Goal: Task Accomplishment & Management: Use online tool/utility

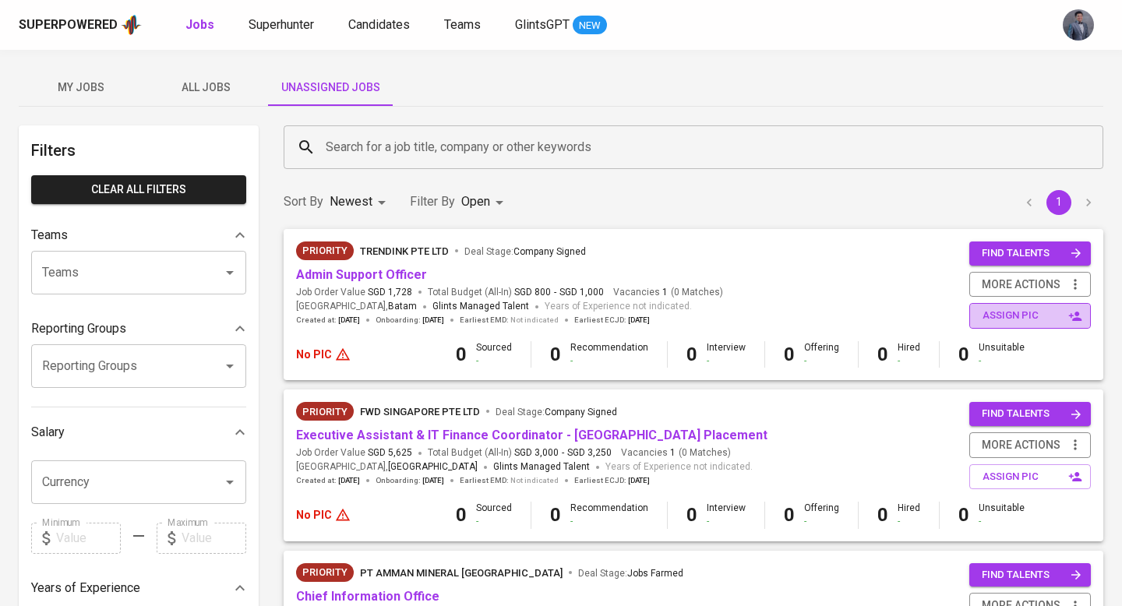
click at [994, 316] on span "assign pic" at bounding box center [1032, 316] width 98 height 18
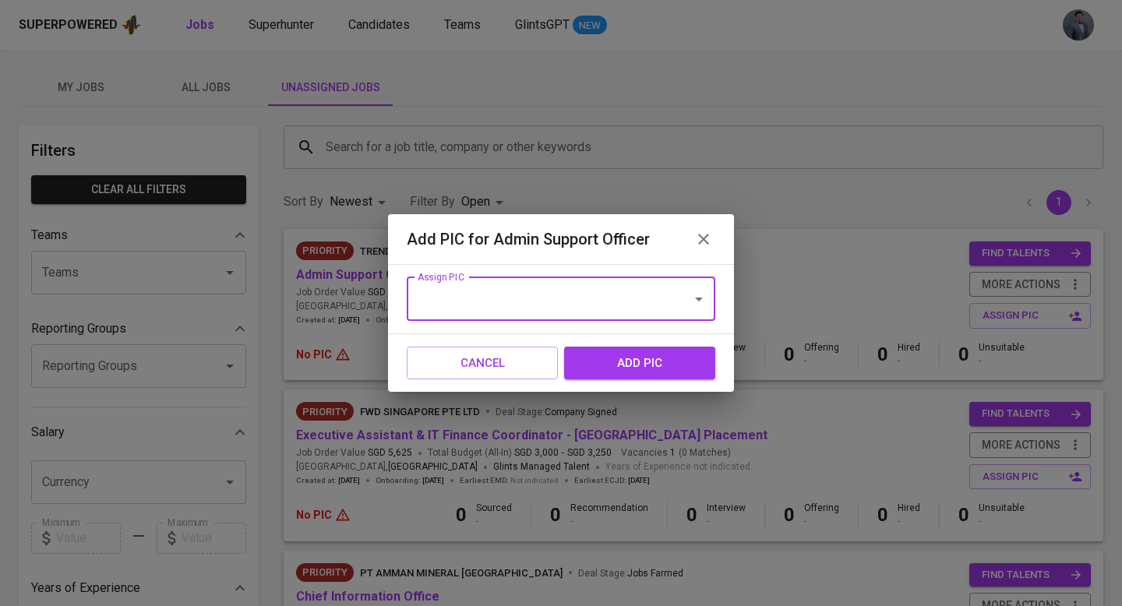
click at [607, 300] on input "Assign PIC" at bounding box center [539, 299] width 251 height 30
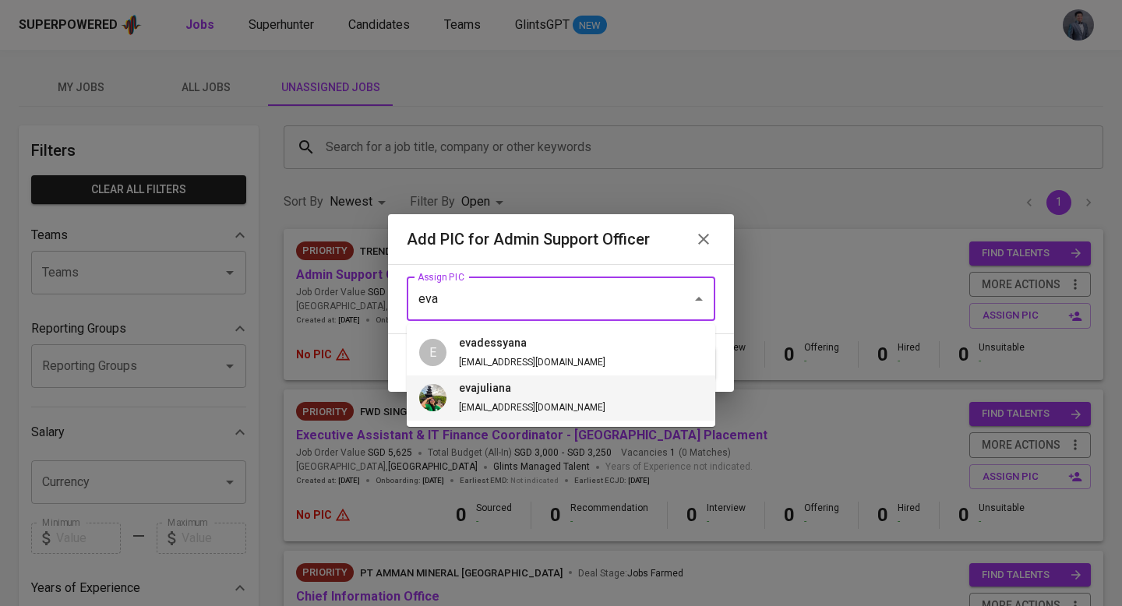
click at [549, 393] on li "evajuliana eva@glints.com" at bounding box center [561, 398] width 309 height 45
type input "evajuliana"
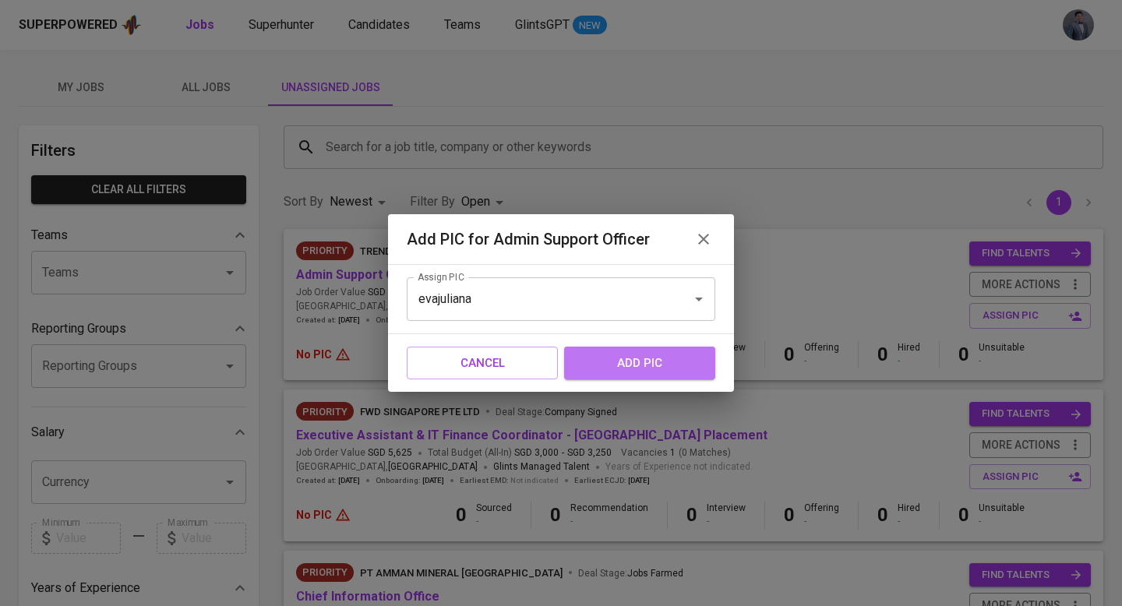
click at [605, 371] on span "add pic" at bounding box center [639, 363] width 117 height 20
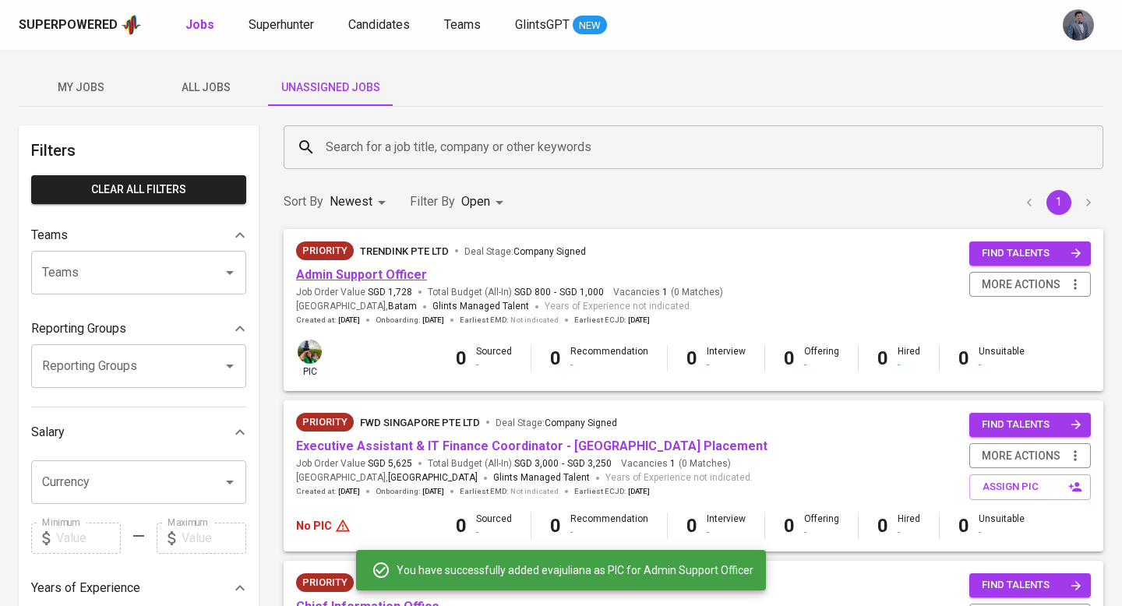
click at [395, 270] on link "Admin Support Officer" at bounding box center [361, 274] width 131 height 15
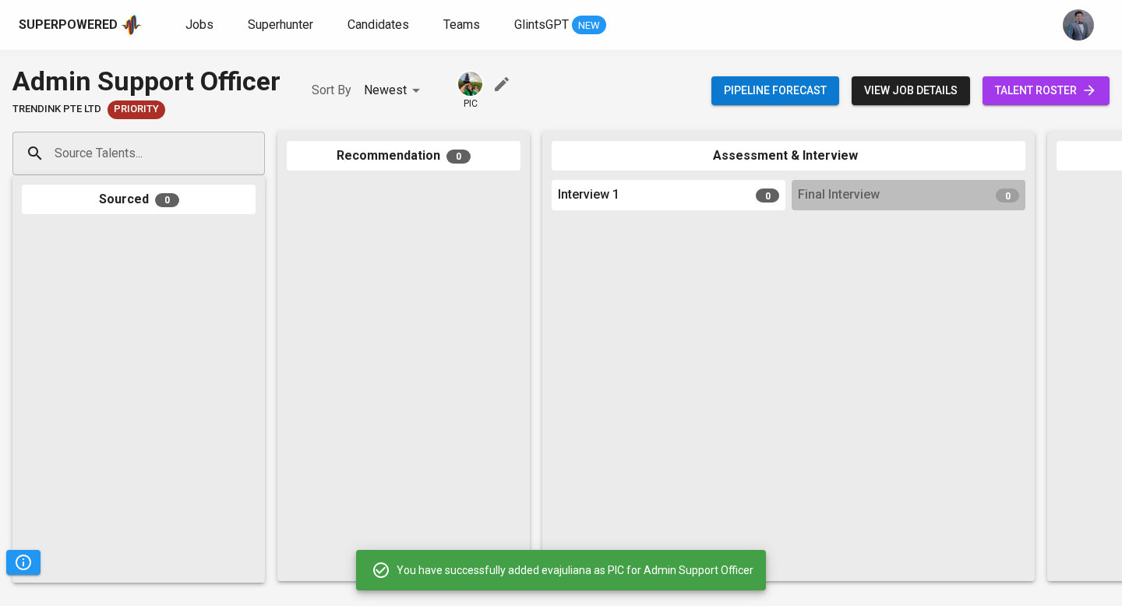
click at [935, 90] on span "view job details" at bounding box center [911, 90] width 94 height 19
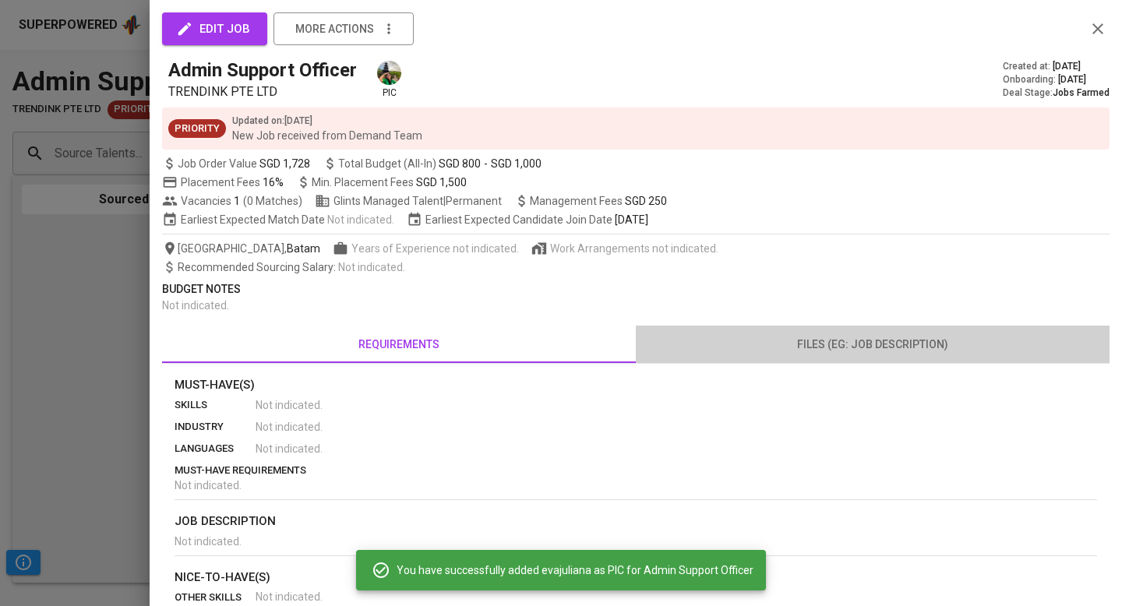
click at [871, 338] on span "files (eg: job description)" at bounding box center [872, 344] width 455 height 19
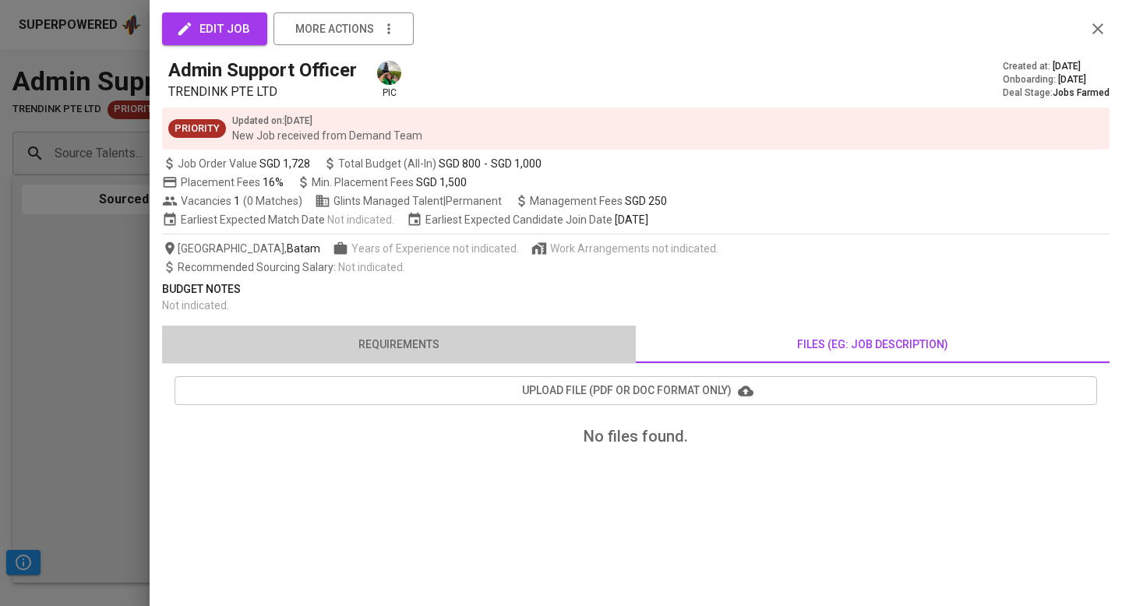
click at [454, 352] on span "requirements" at bounding box center [398, 344] width 455 height 19
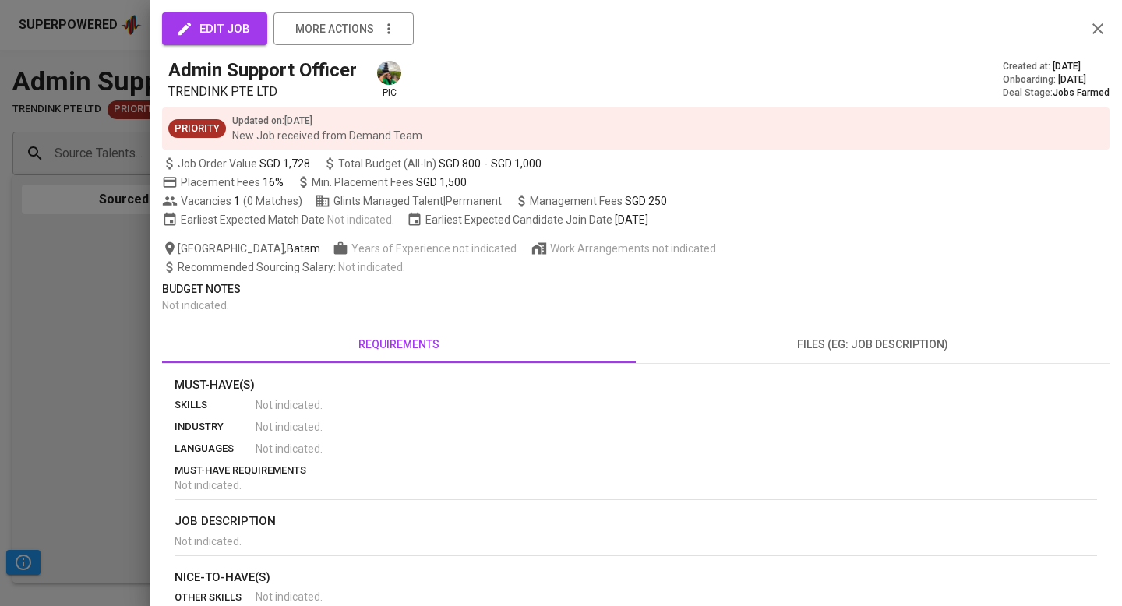
click at [1091, 25] on icon "button" at bounding box center [1098, 28] width 19 height 19
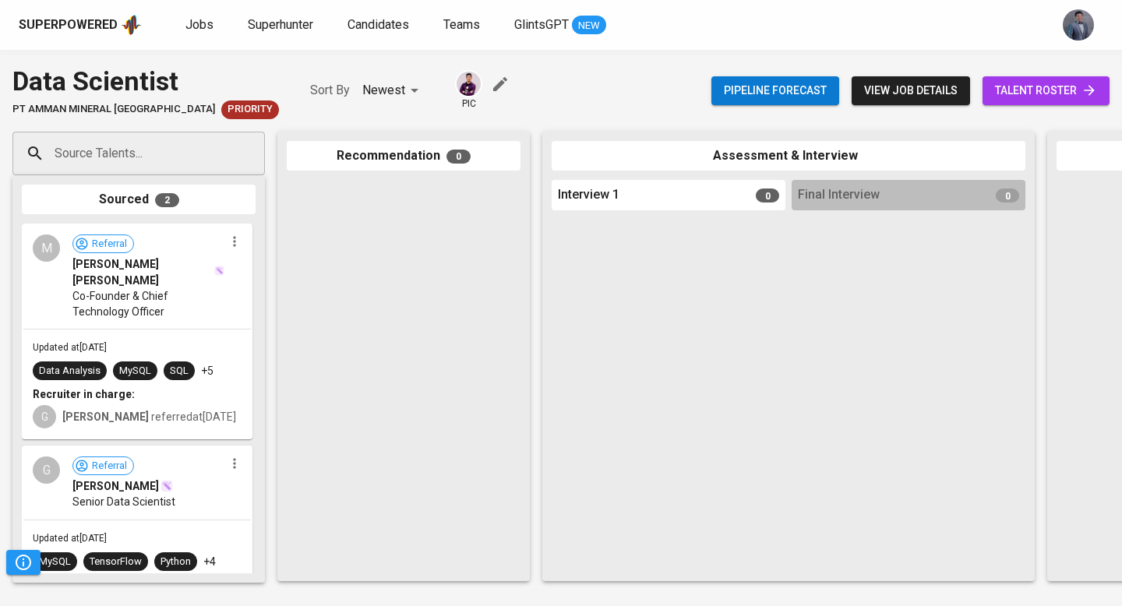
click at [995, 87] on span "talent roster" at bounding box center [1046, 90] width 102 height 19
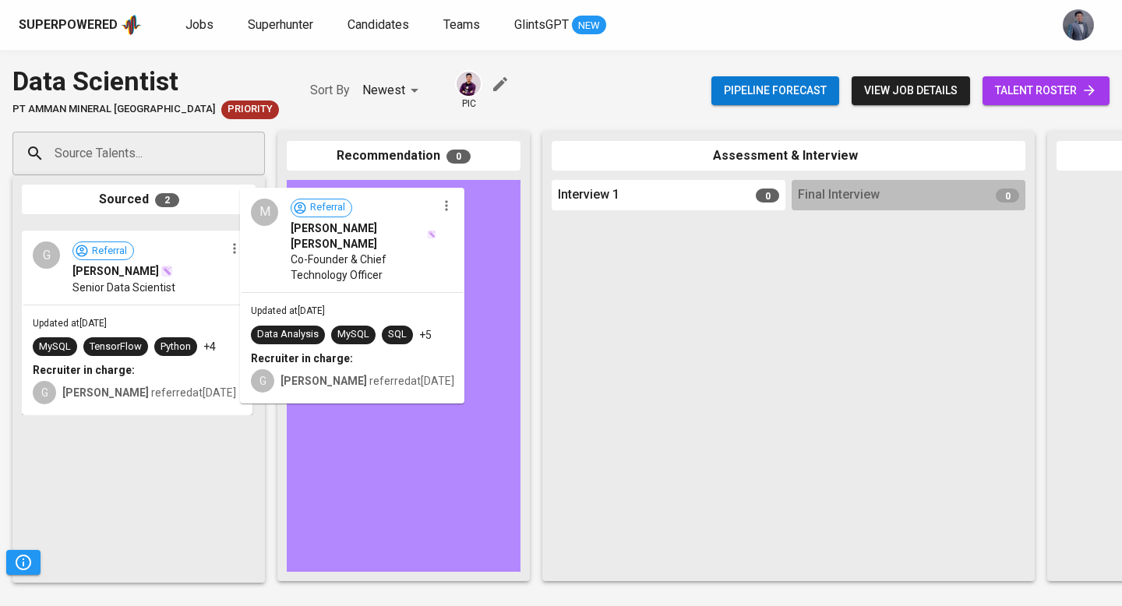
drag, startPoint x: 178, startPoint y: 287, endPoint x: 410, endPoint y: 249, distance: 235.2
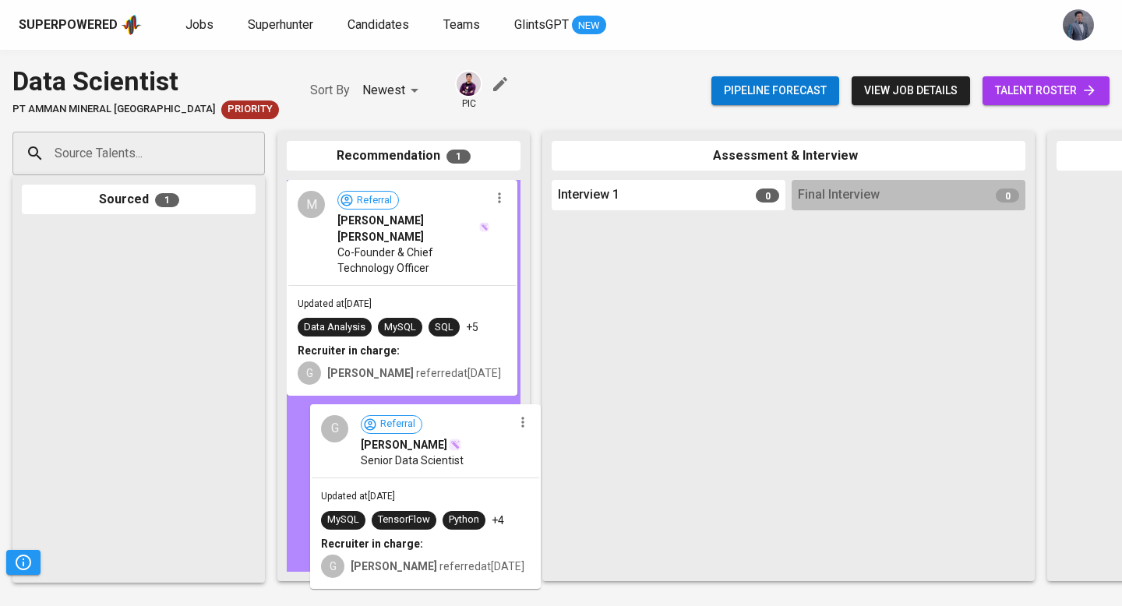
drag, startPoint x: 150, startPoint y: 289, endPoint x: 449, endPoint y: 478, distance: 353.0
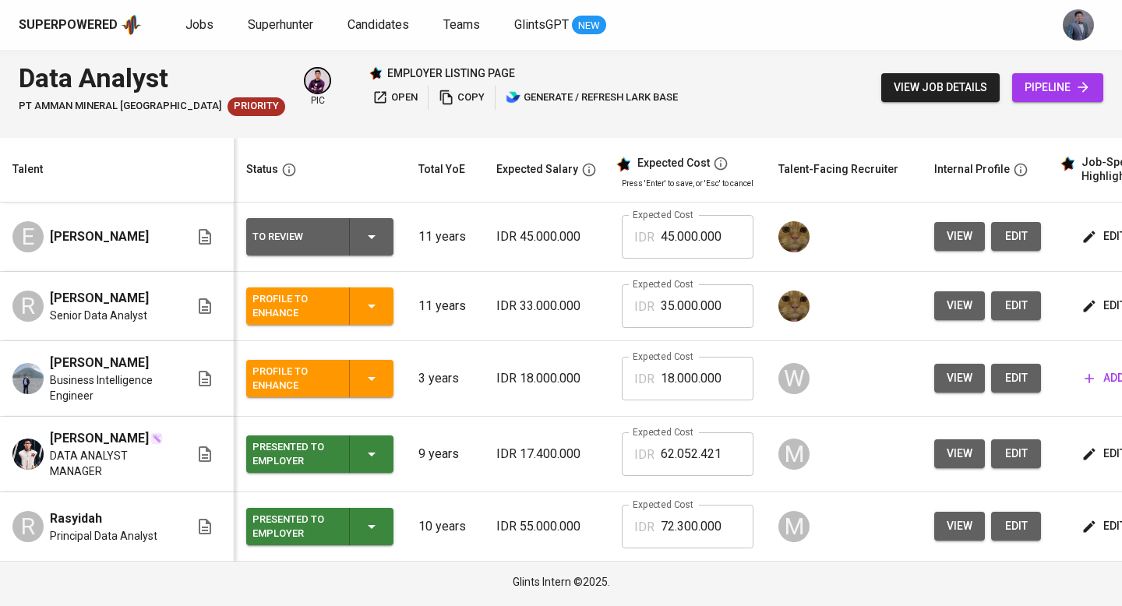
scroll to position [5, 0]
click at [1054, 90] on span "pipeline" at bounding box center [1058, 87] width 66 height 19
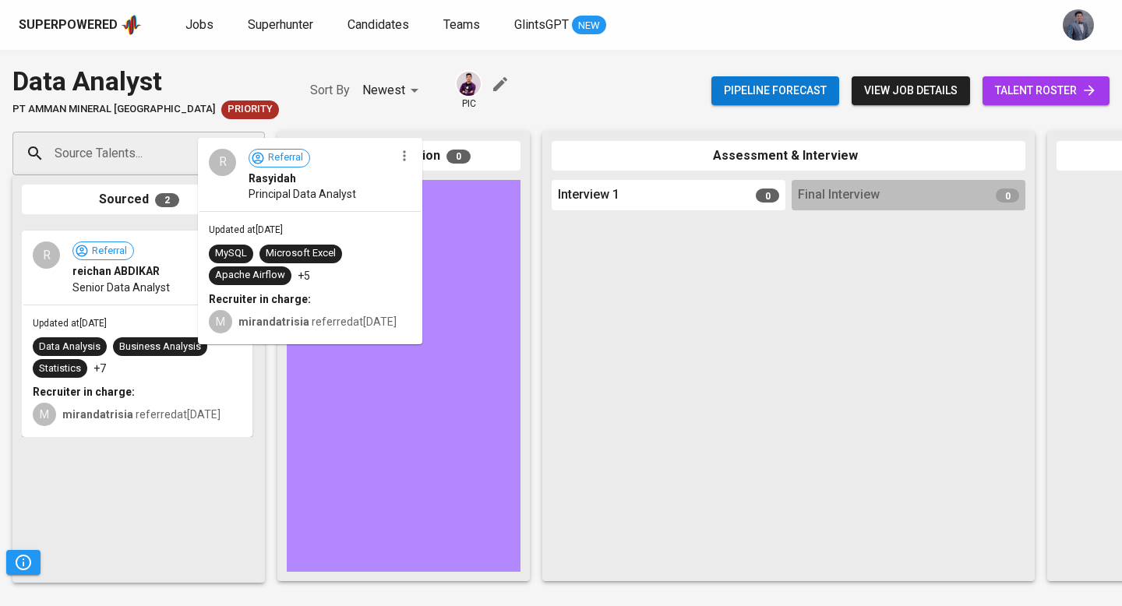
drag, startPoint x: 189, startPoint y: 307, endPoint x: 372, endPoint y: 278, distance: 185.4
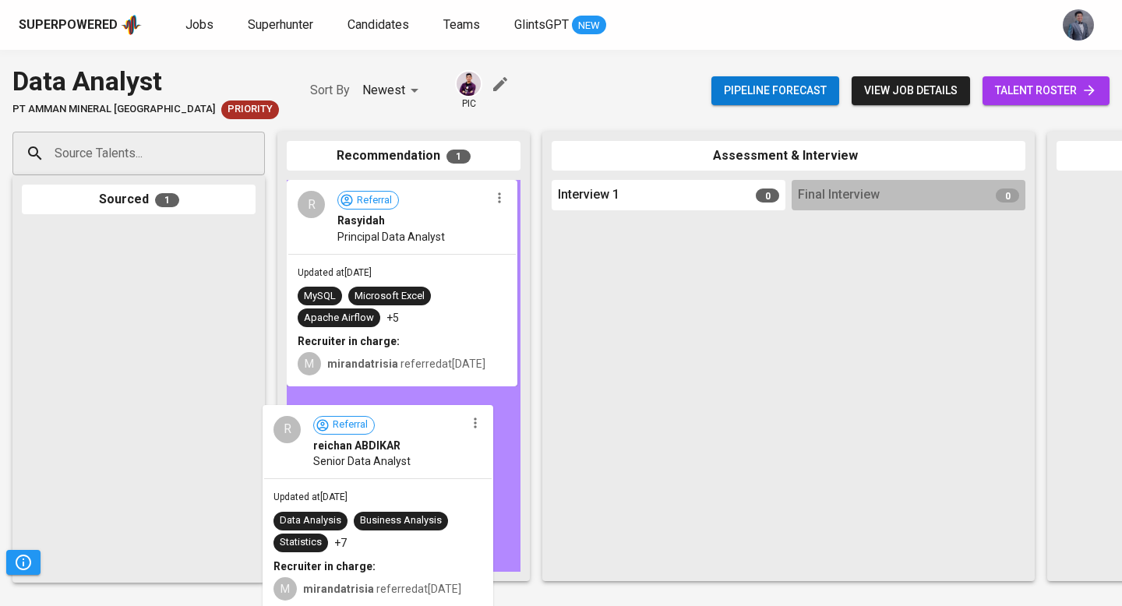
drag, startPoint x: 174, startPoint y: 283, endPoint x: 419, endPoint y: 474, distance: 311.0
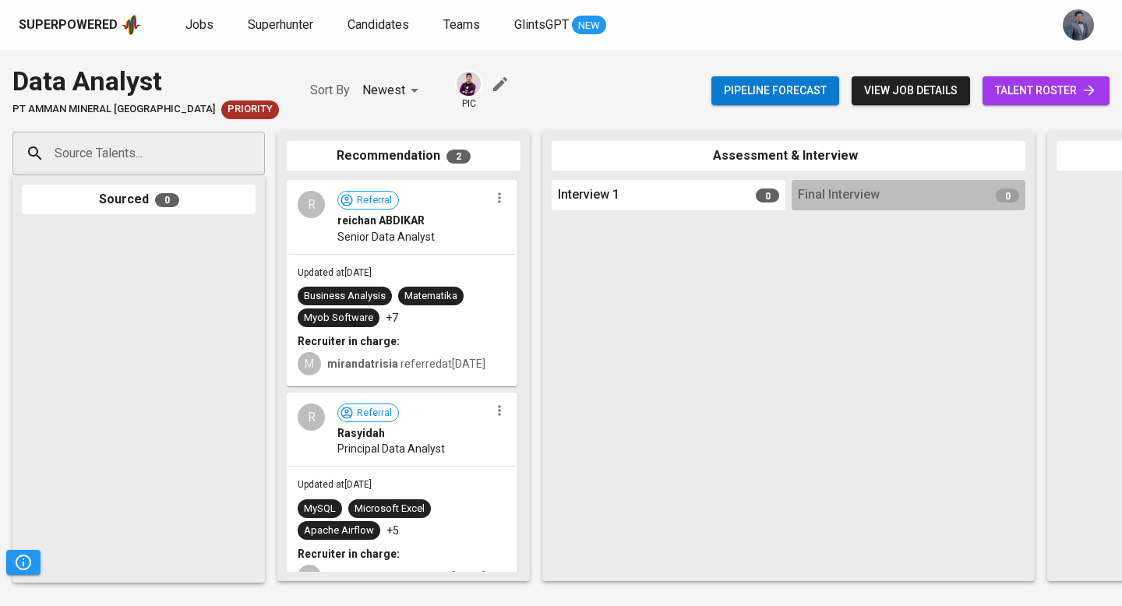
click at [1022, 94] on span "talent roster" at bounding box center [1046, 90] width 102 height 19
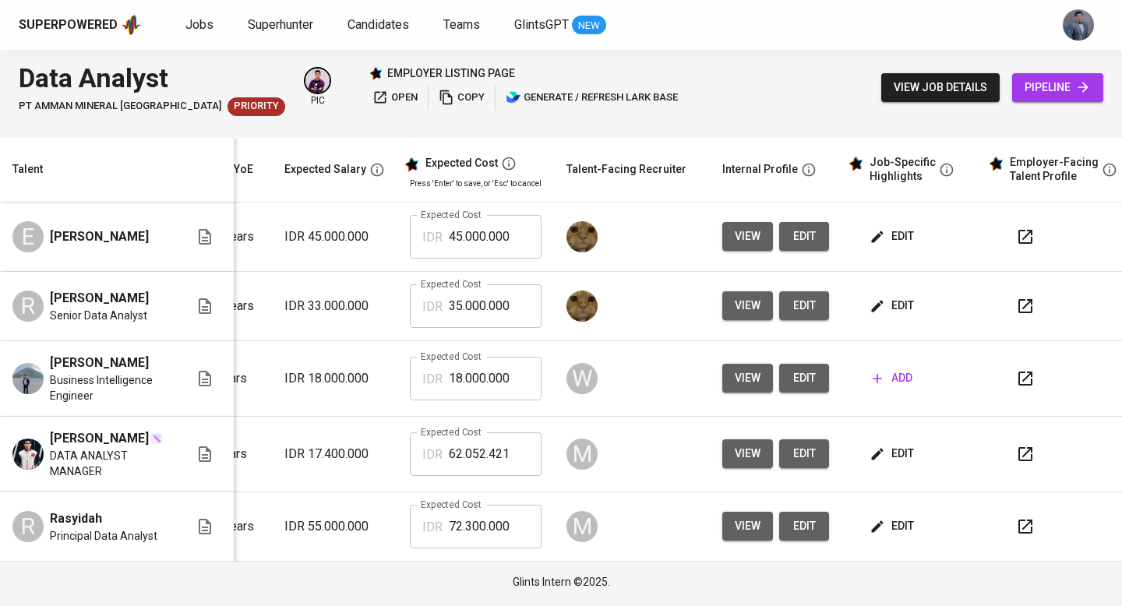
scroll to position [0, 235]
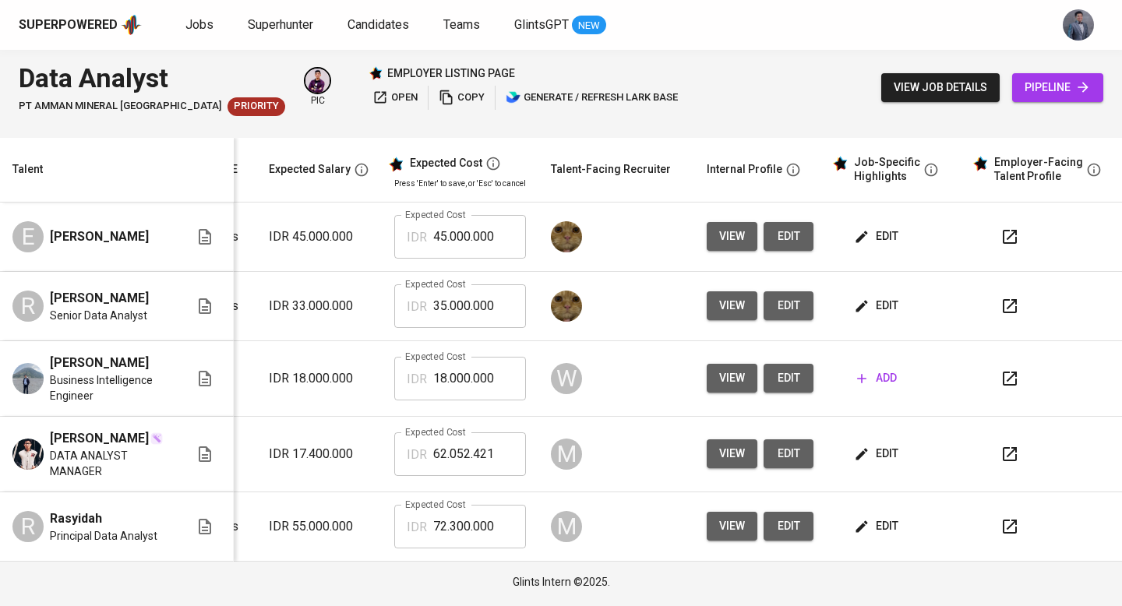
click at [1003, 386] on icon "button" at bounding box center [1010, 379] width 14 height 14
click at [1004, 306] on icon "button" at bounding box center [1010, 306] width 14 height 14
click at [1008, 238] on icon "button" at bounding box center [1010, 237] width 19 height 19
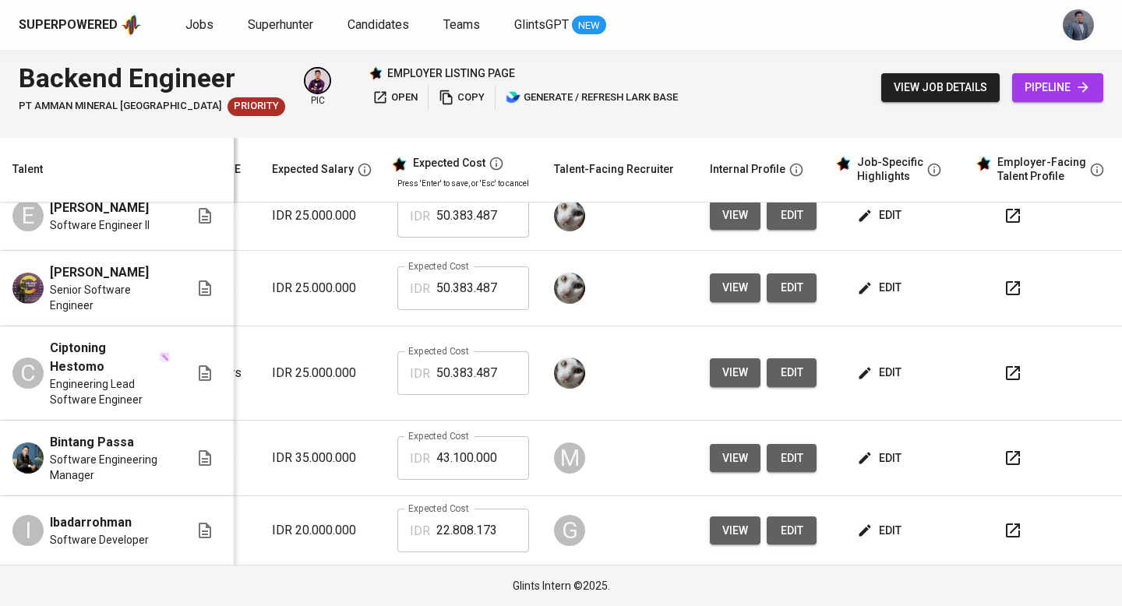
scroll to position [314, 225]
click at [1014, 373] on icon "button" at bounding box center [1012, 373] width 14 height 14
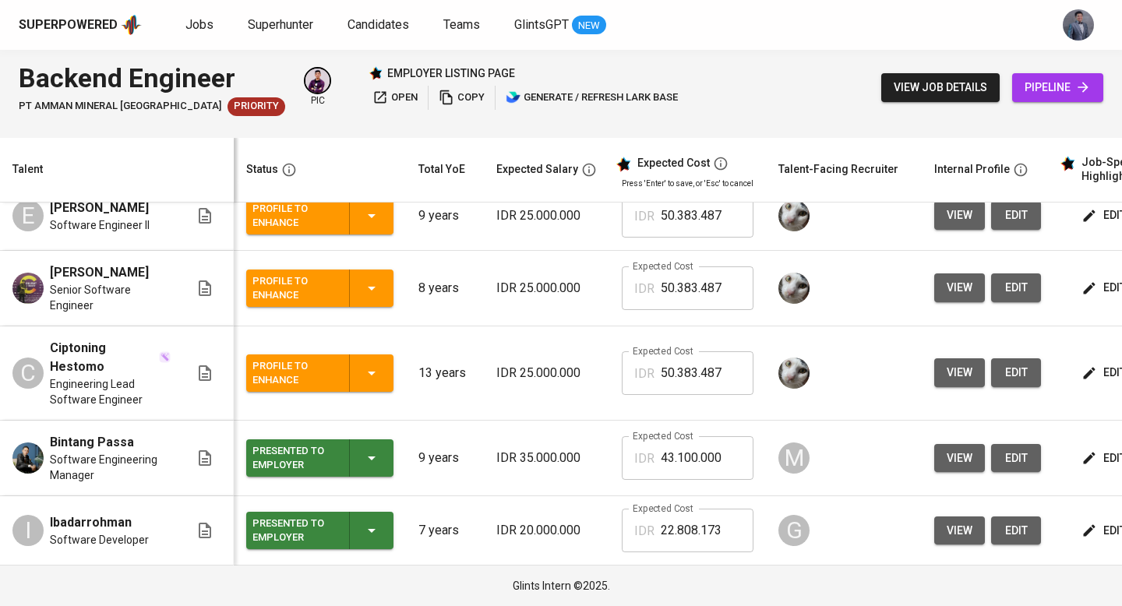
click at [365, 376] on icon "button" at bounding box center [371, 373] width 19 height 19
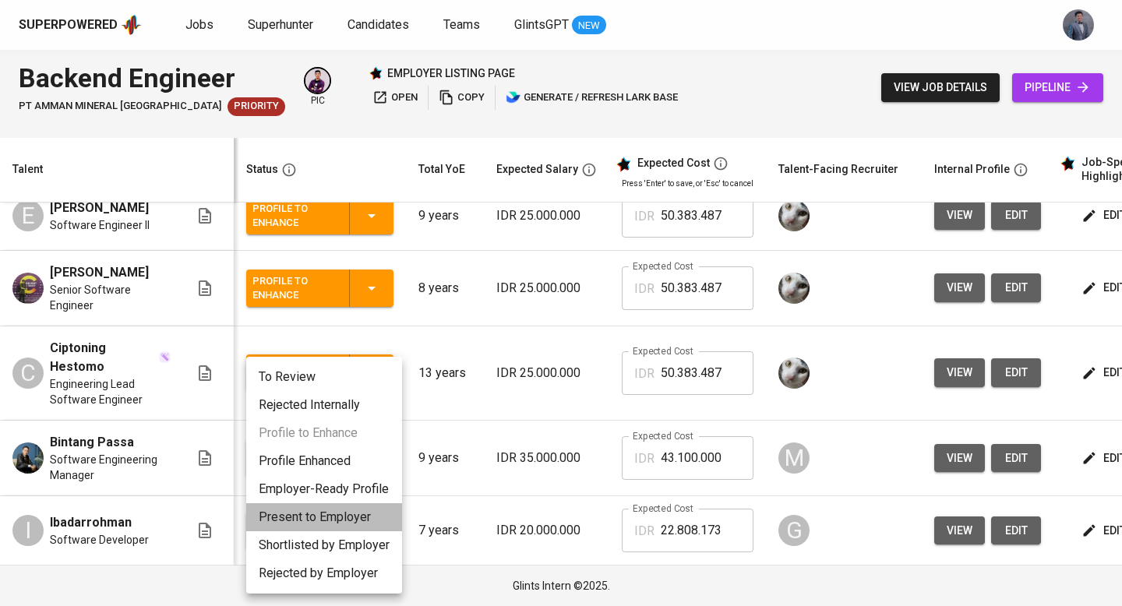
click at [332, 517] on li "Present to Employer" at bounding box center [324, 517] width 156 height 28
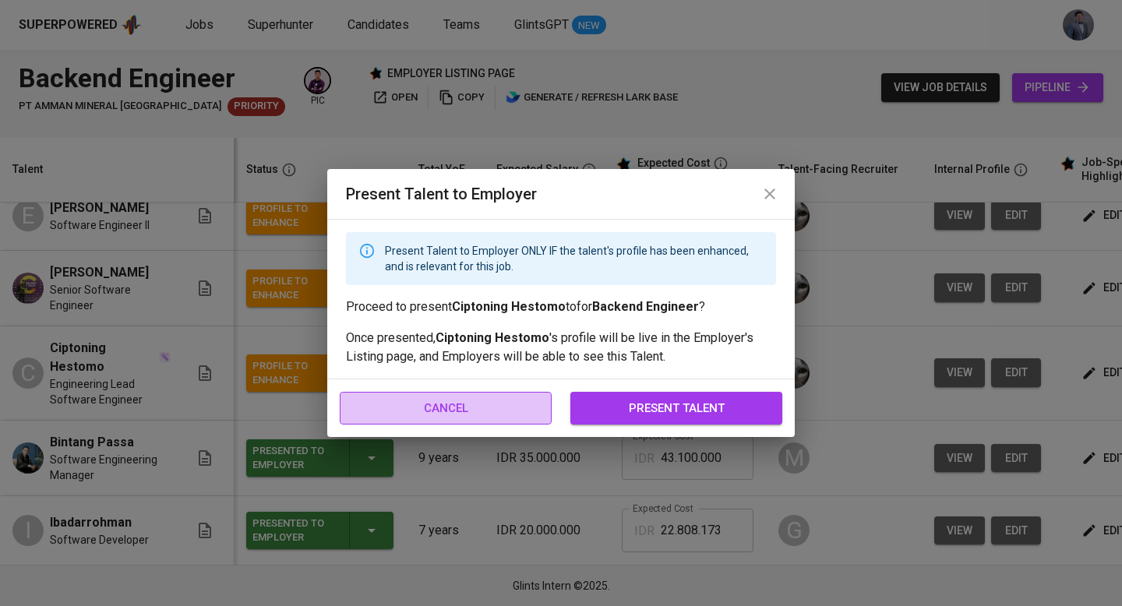
click at [503, 404] on span "cancel" at bounding box center [446, 408] width 178 height 20
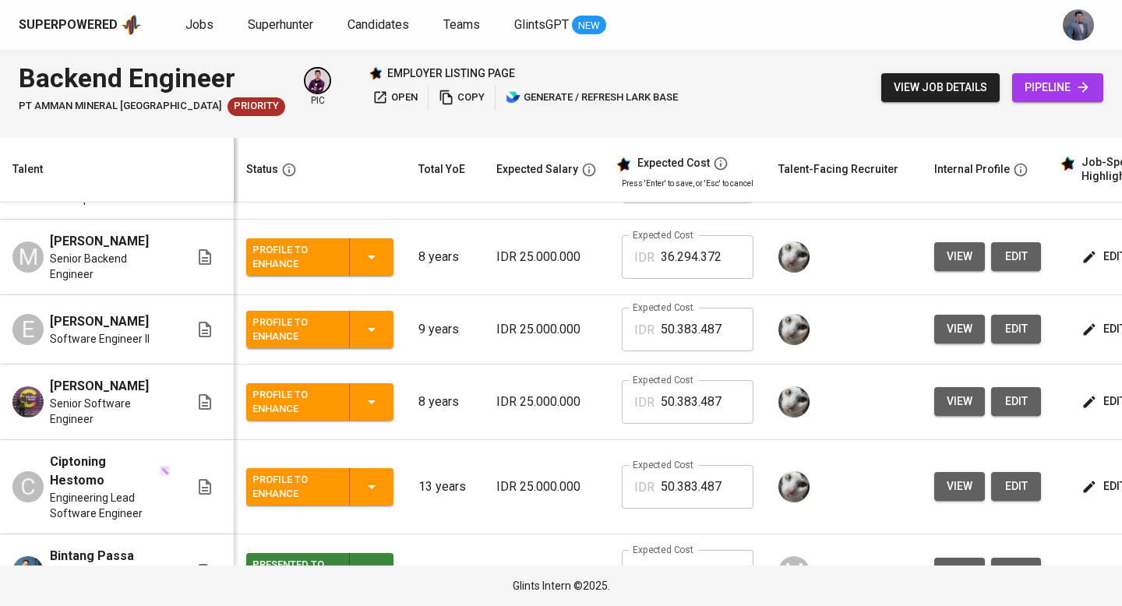
scroll to position [198, 0]
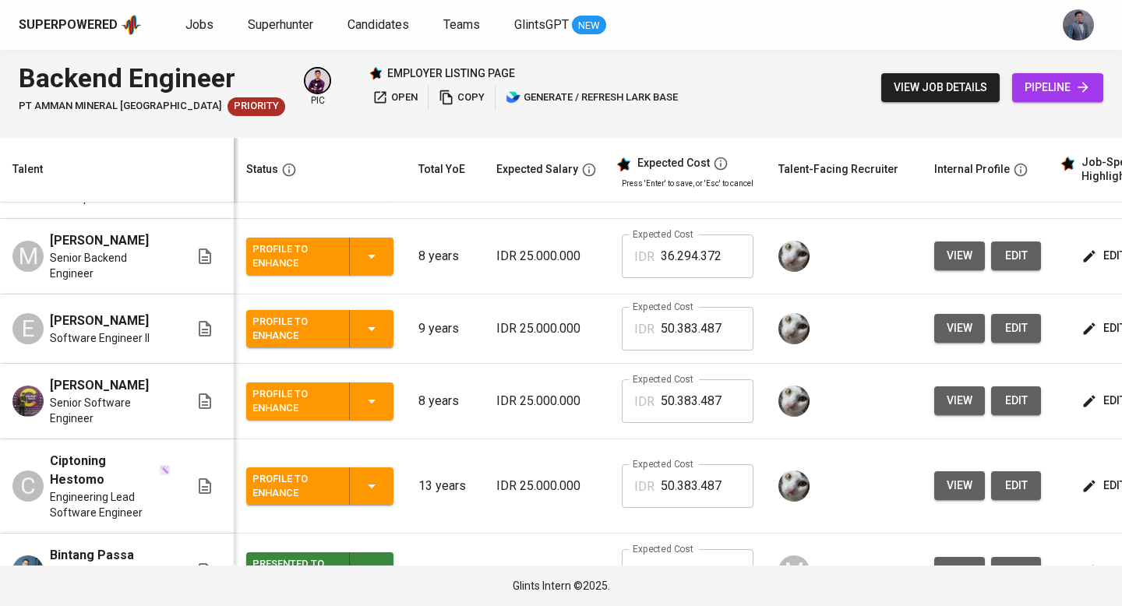
click at [363, 491] on icon "button" at bounding box center [371, 486] width 19 height 19
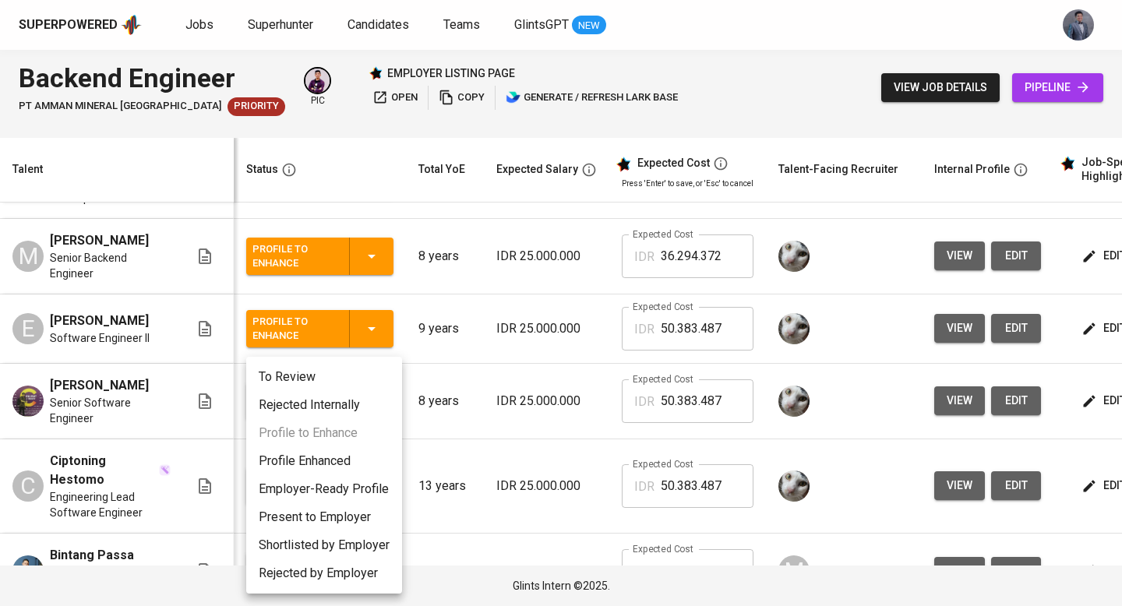
click at [356, 490] on li "Employer-Ready Profile" at bounding box center [324, 489] width 156 height 28
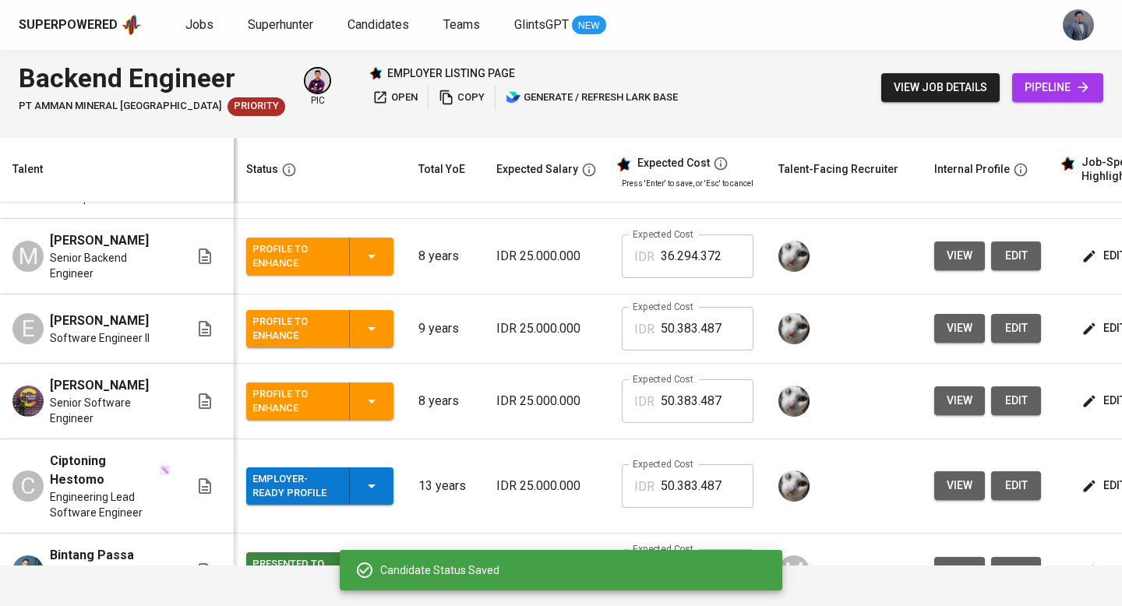
scroll to position [0, 223]
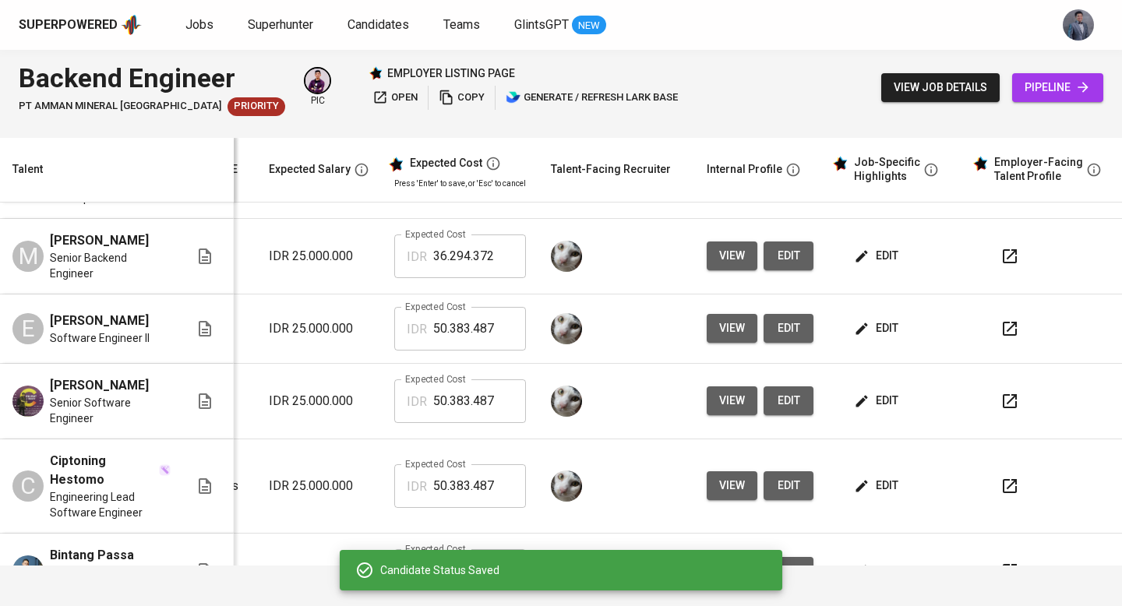
click at [1004, 404] on icon "button" at bounding box center [1010, 401] width 19 height 19
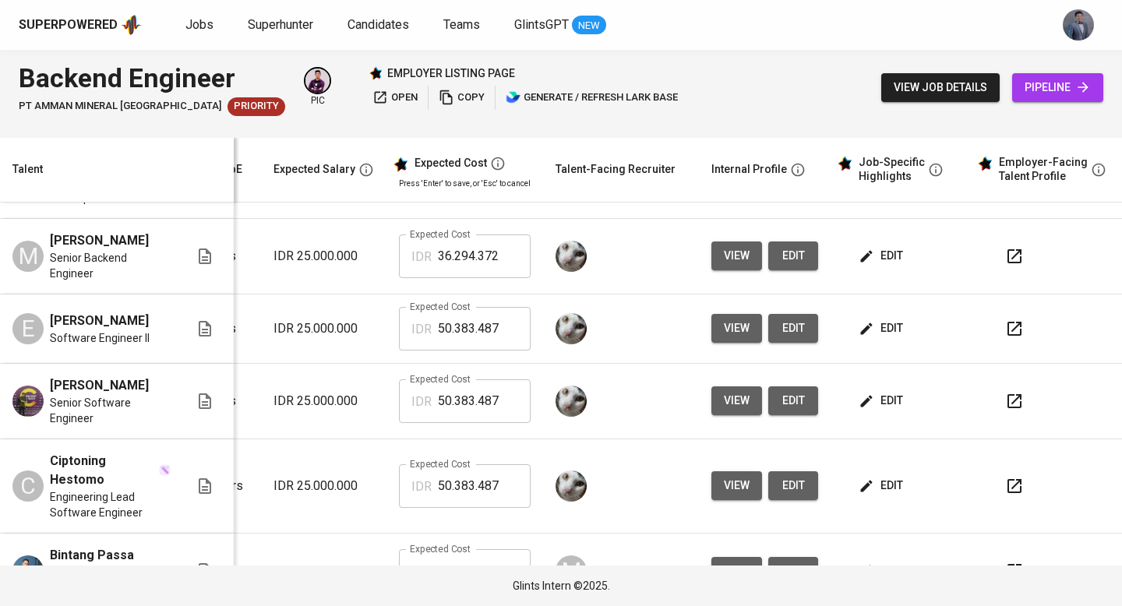
scroll to position [198, 235]
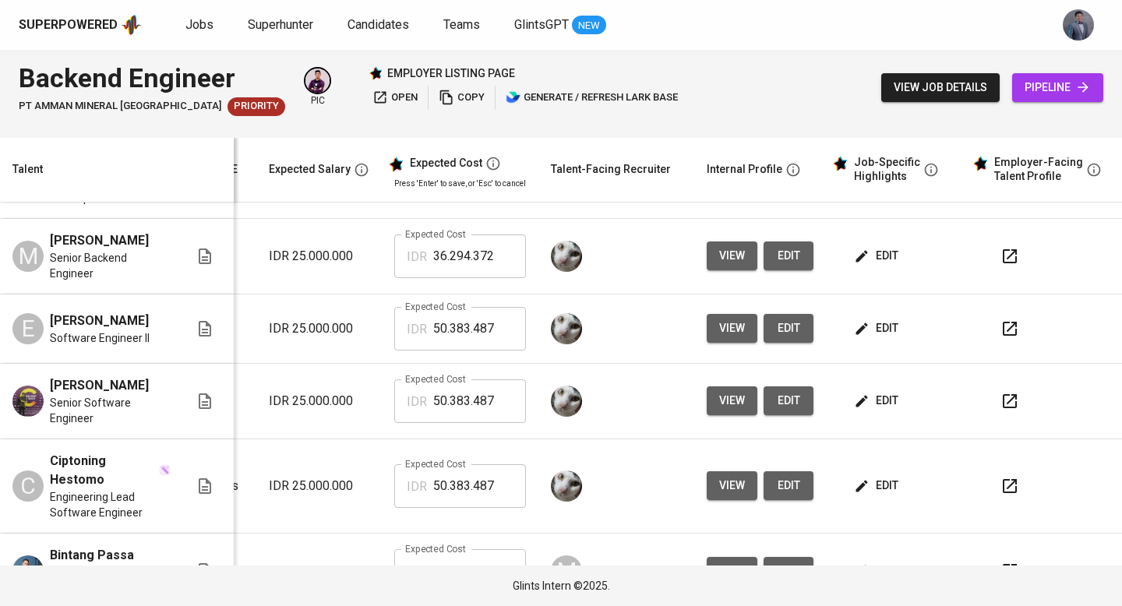
click at [1003, 406] on icon "button" at bounding box center [1010, 401] width 14 height 14
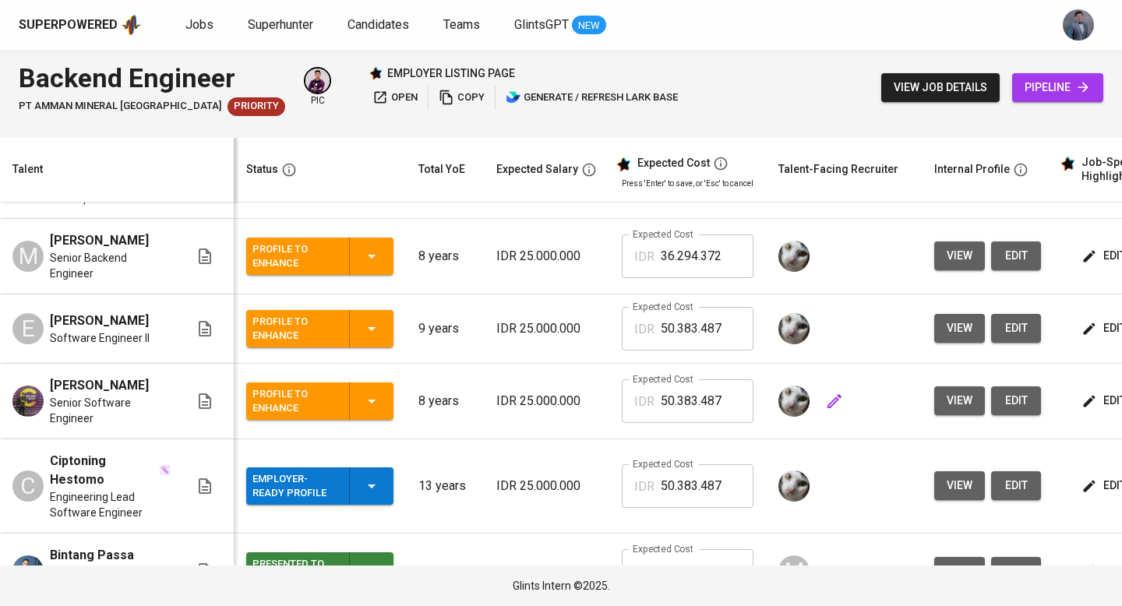
scroll to position [0, 0]
click at [366, 408] on icon "button" at bounding box center [371, 401] width 19 height 19
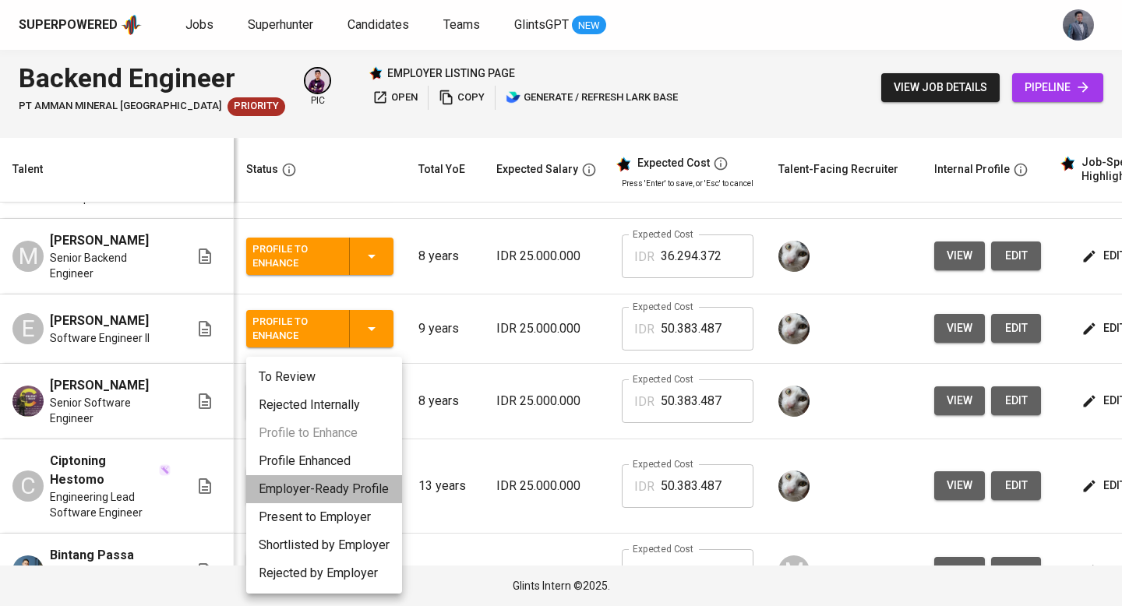
click at [330, 484] on li "Employer-Ready Profile" at bounding box center [324, 489] width 156 height 28
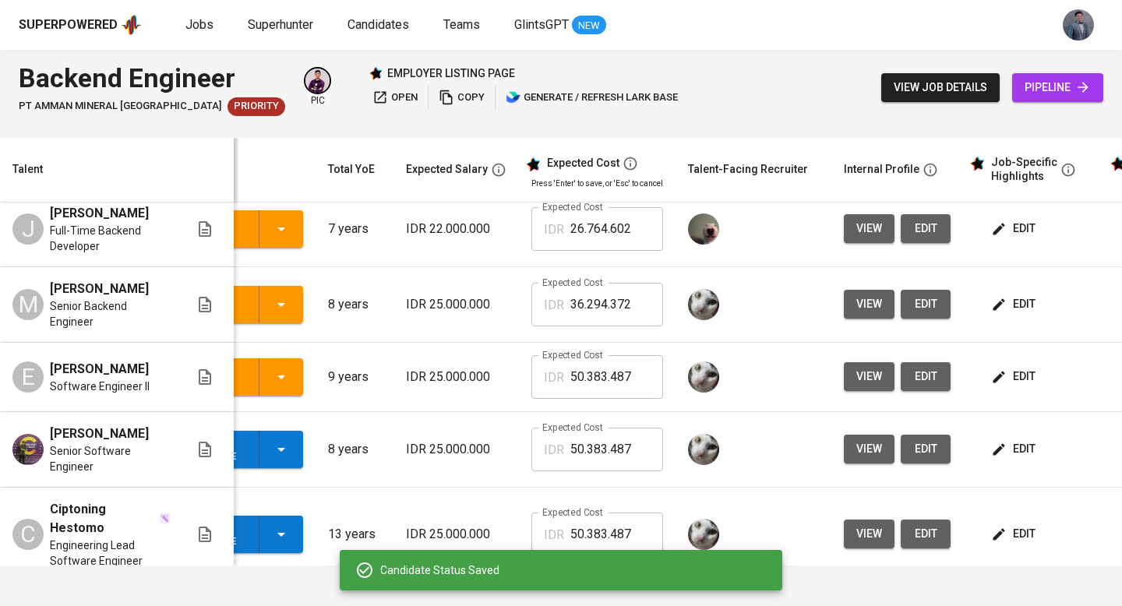
scroll to position [0, 223]
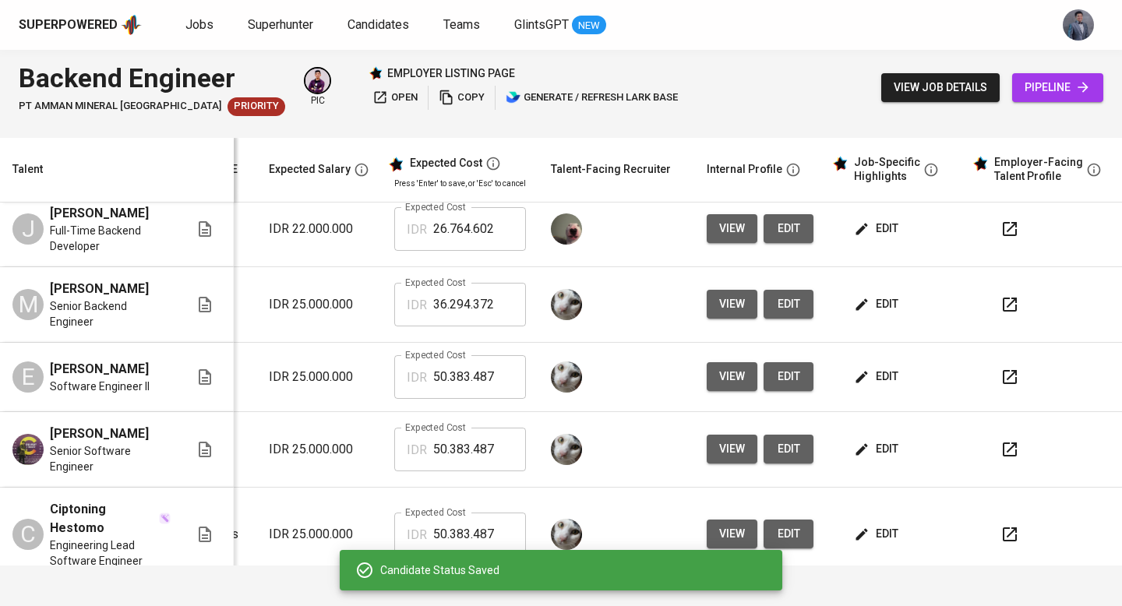
click at [1001, 378] on icon "button" at bounding box center [1010, 377] width 19 height 19
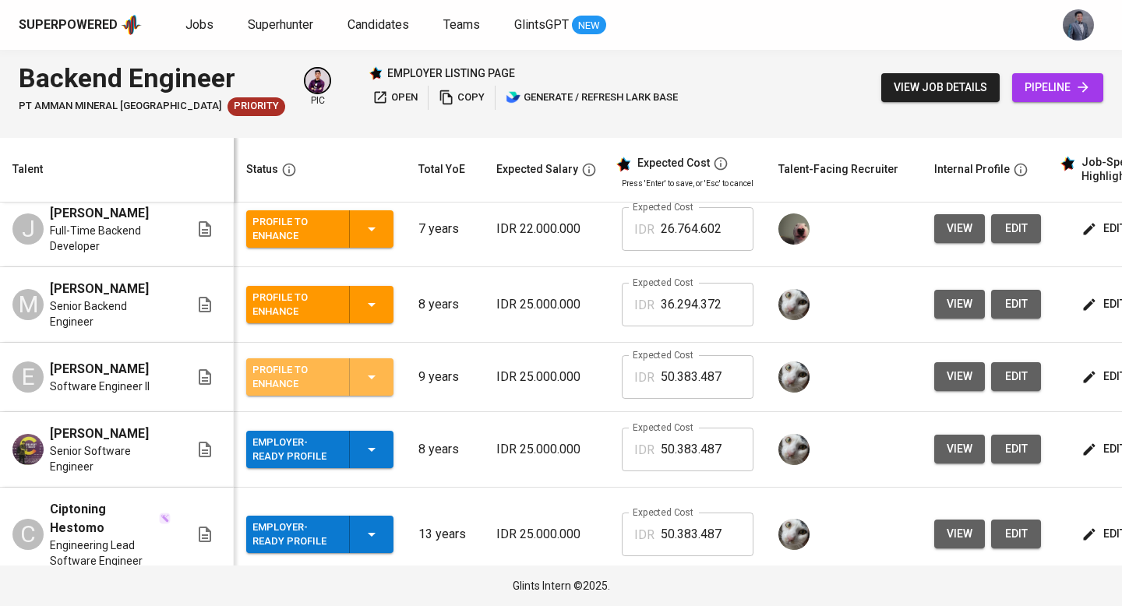
click at [368, 385] on icon "button" at bounding box center [371, 377] width 19 height 19
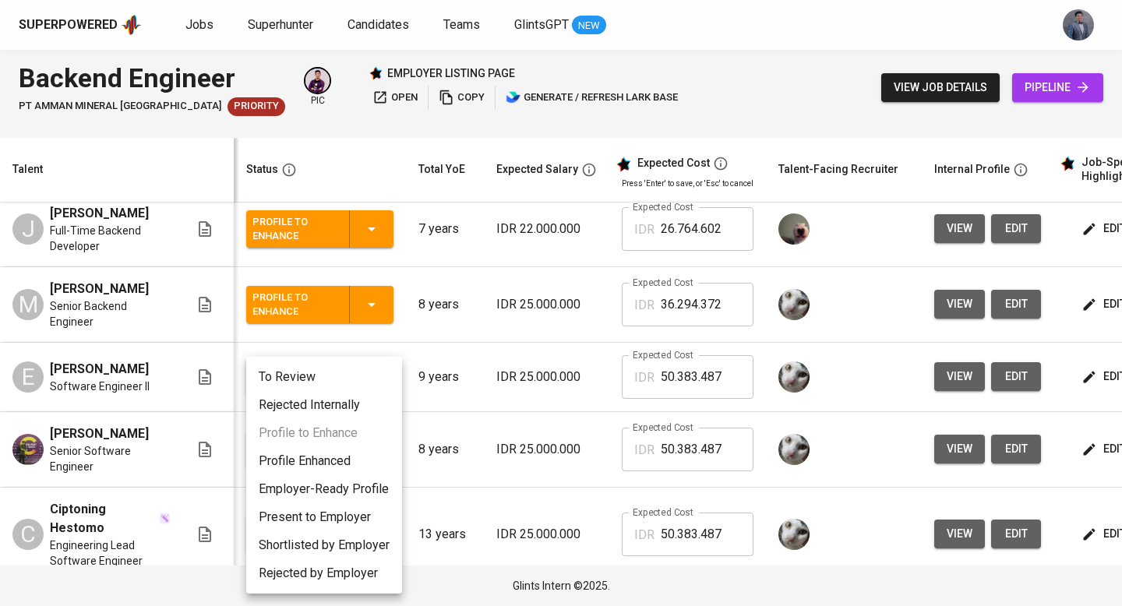
click at [352, 487] on li "Employer-Ready Profile" at bounding box center [324, 489] width 156 height 28
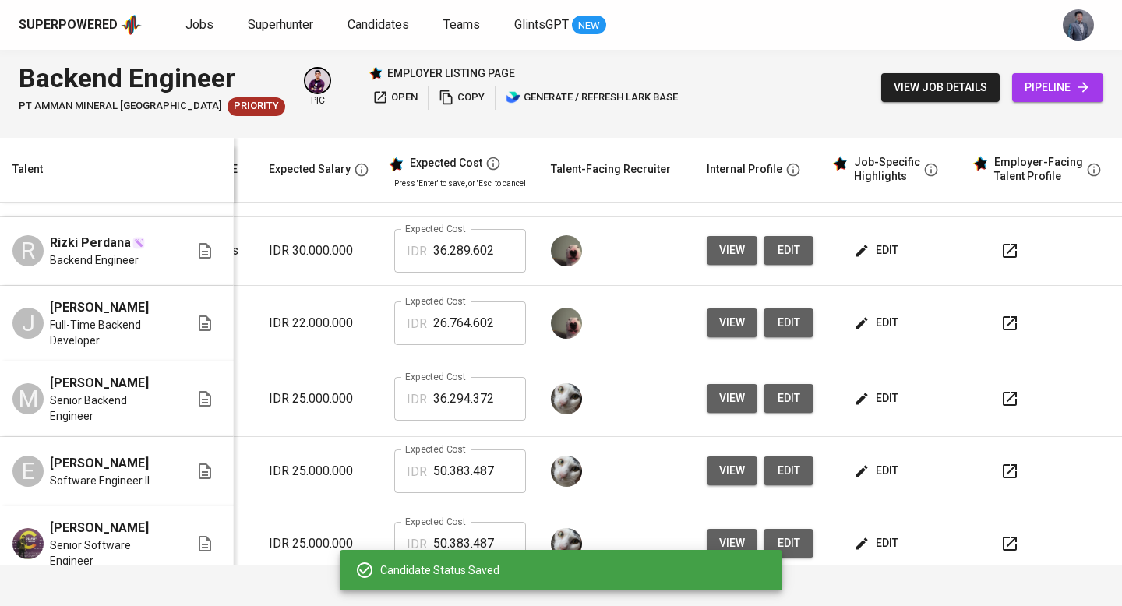
scroll to position [0, 223]
click at [1001, 403] on icon "button" at bounding box center [1010, 399] width 19 height 19
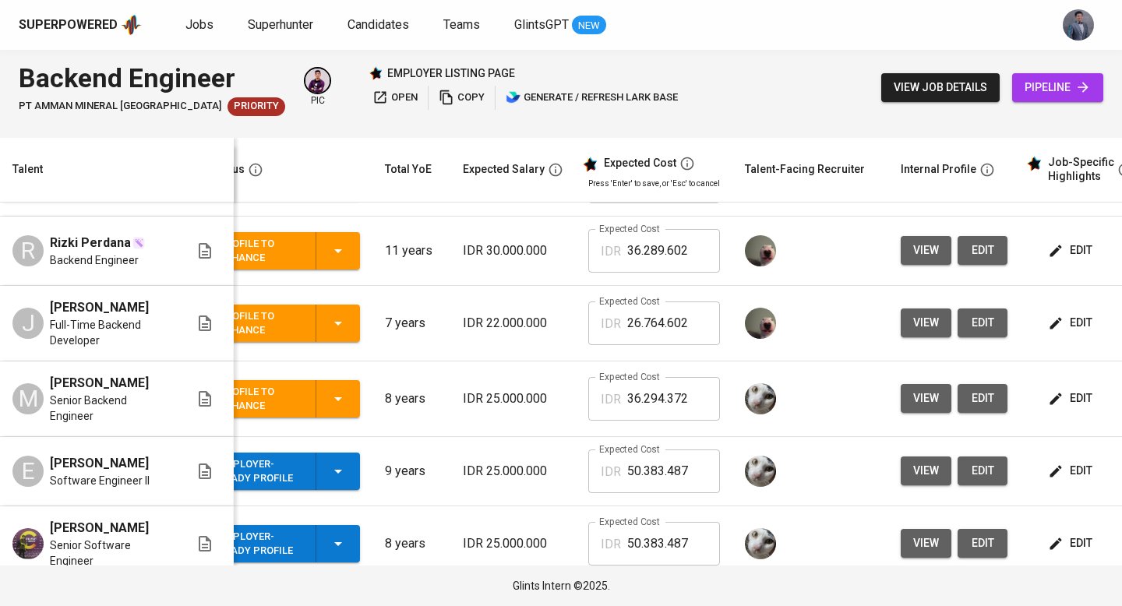
scroll to position [0, 0]
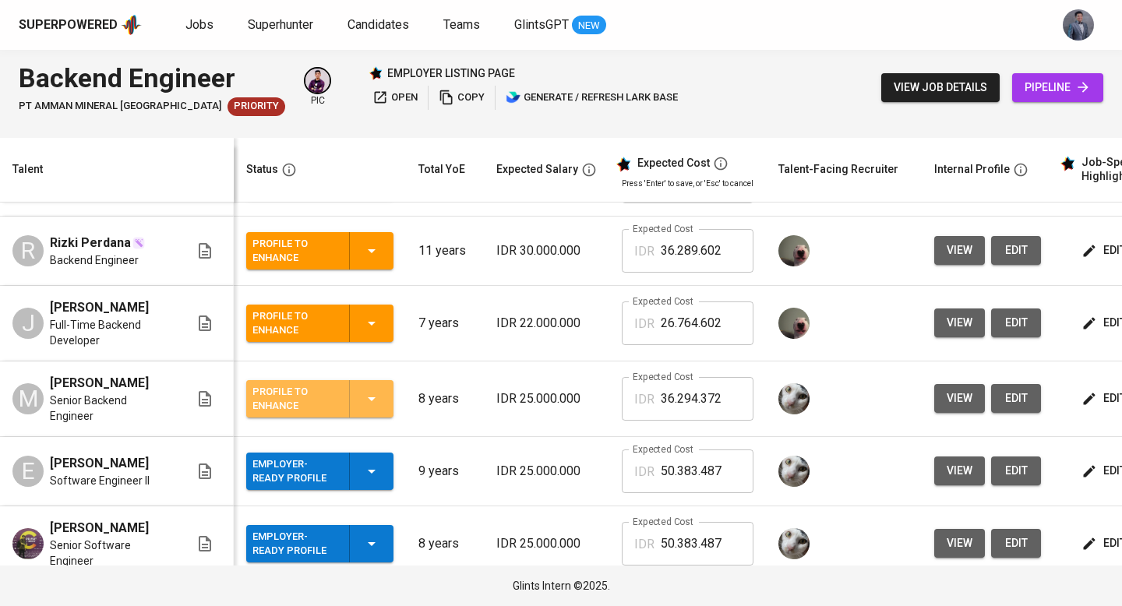
click at [362, 403] on icon "button" at bounding box center [371, 399] width 19 height 19
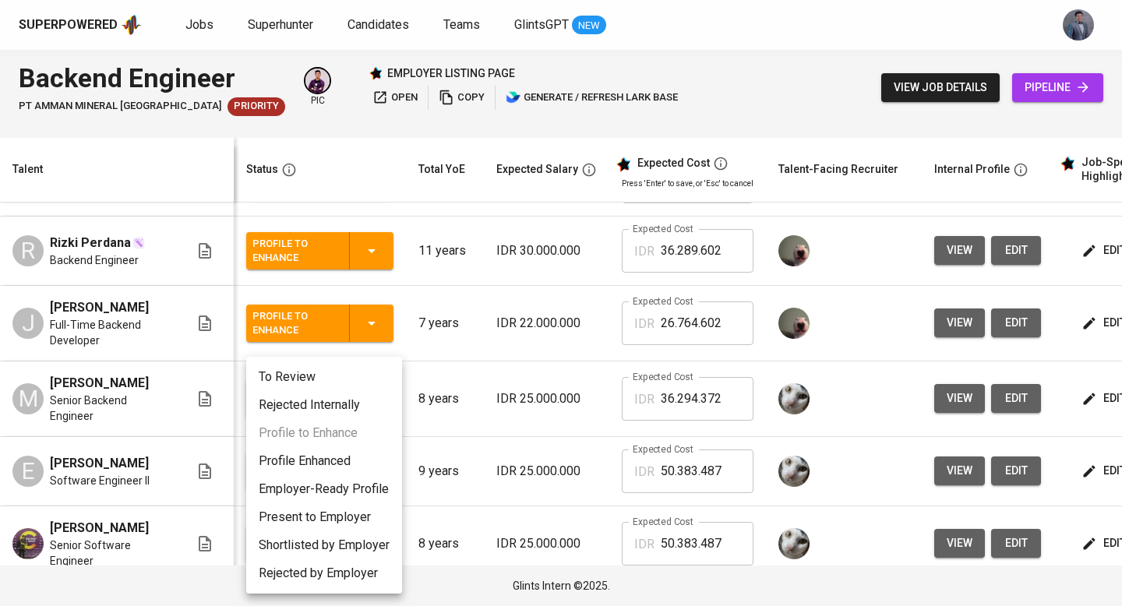
click at [344, 493] on li "Employer-Ready Profile" at bounding box center [324, 489] width 156 height 28
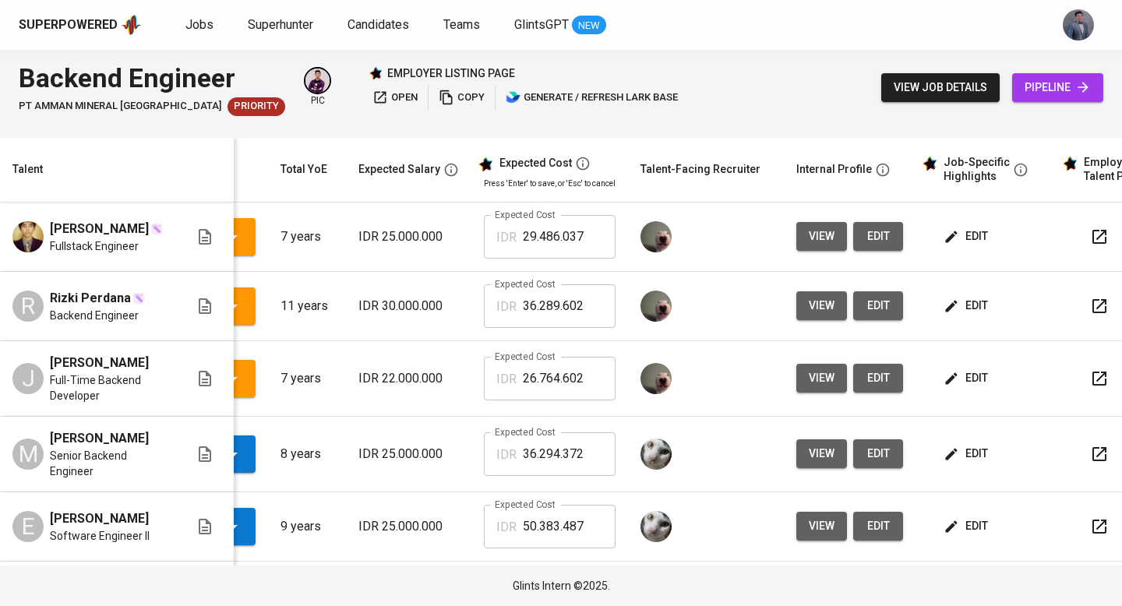
scroll to position [0, 223]
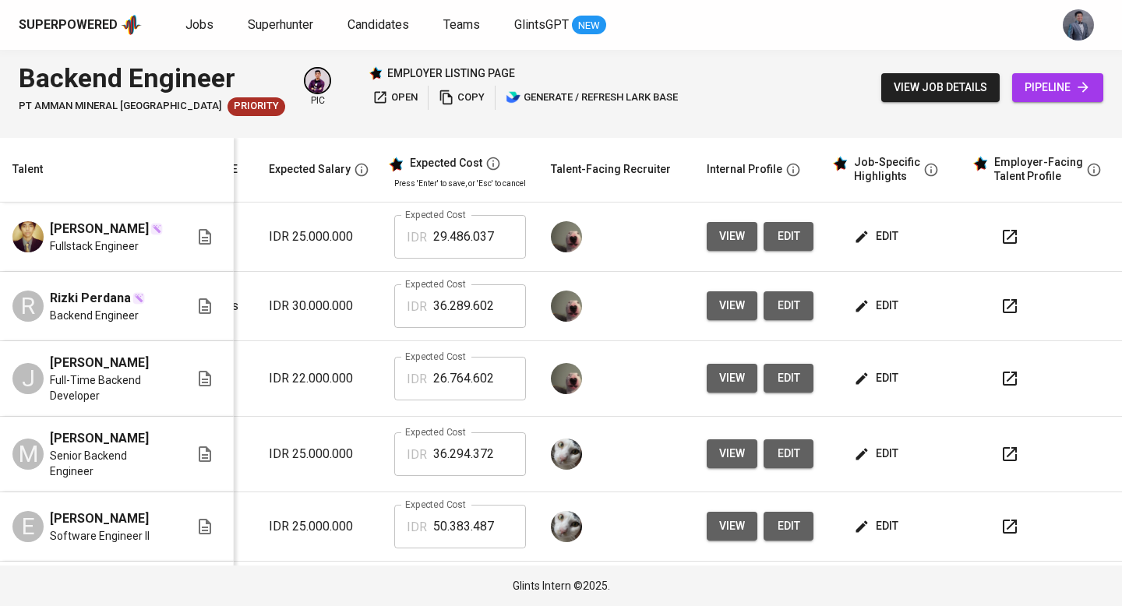
click at [1001, 381] on icon "button" at bounding box center [1010, 378] width 19 height 19
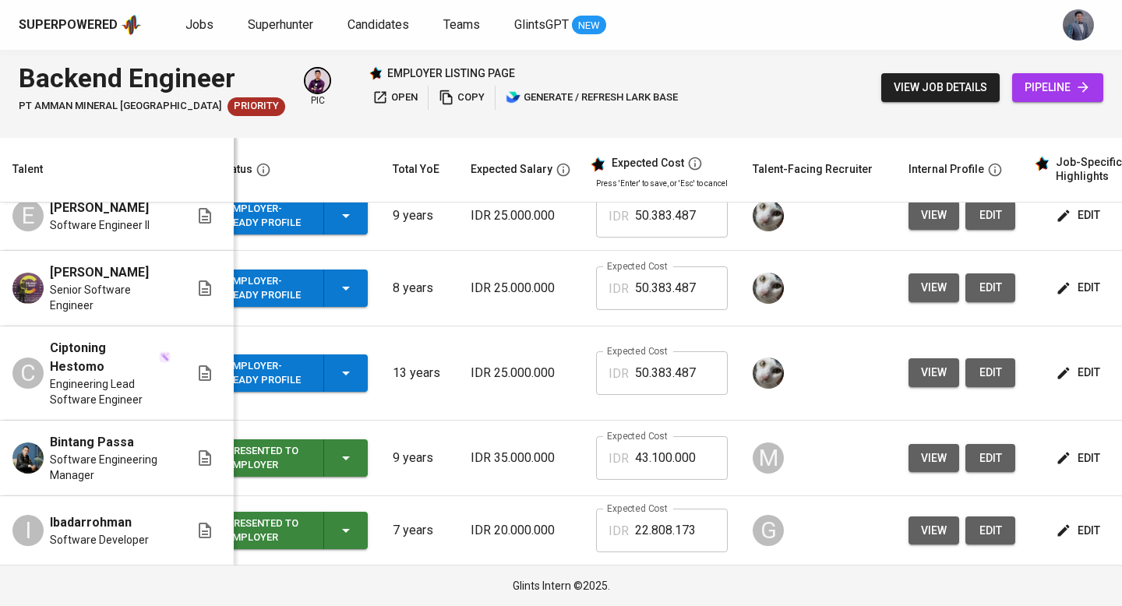
scroll to position [0, 0]
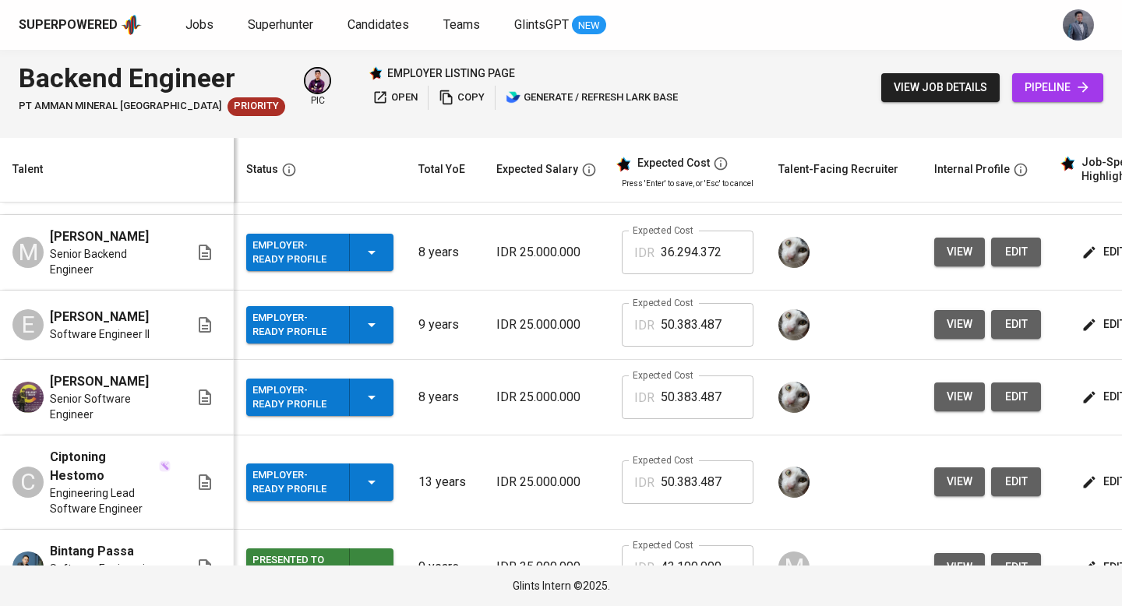
click at [369, 481] on icon "button" at bounding box center [371, 482] width 19 height 19
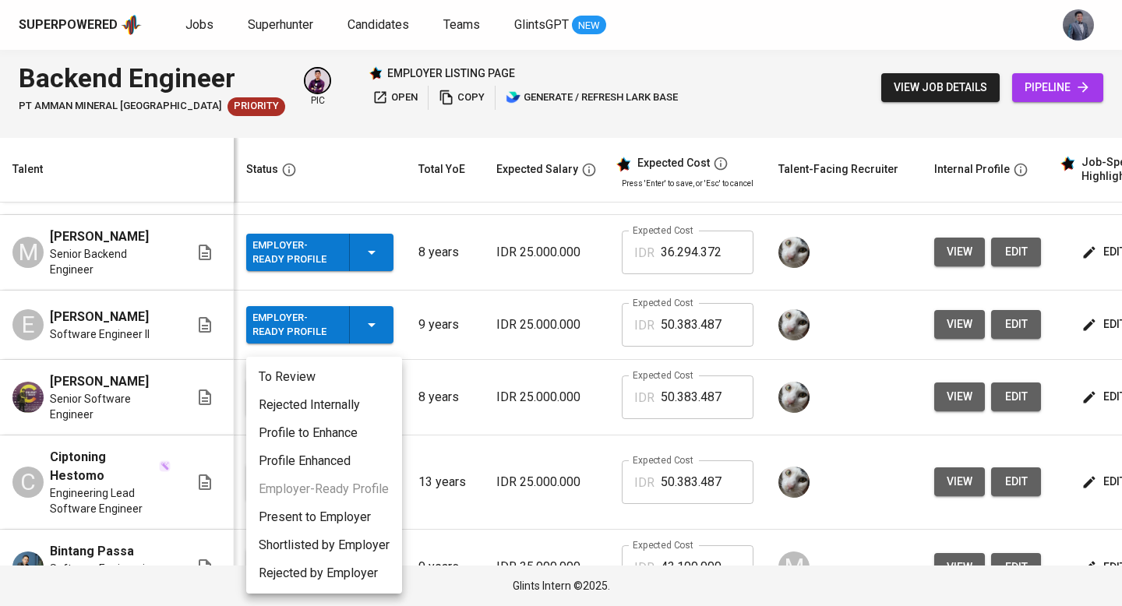
click at [426, 468] on div at bounding box center [561, 303] width 1122 height 606
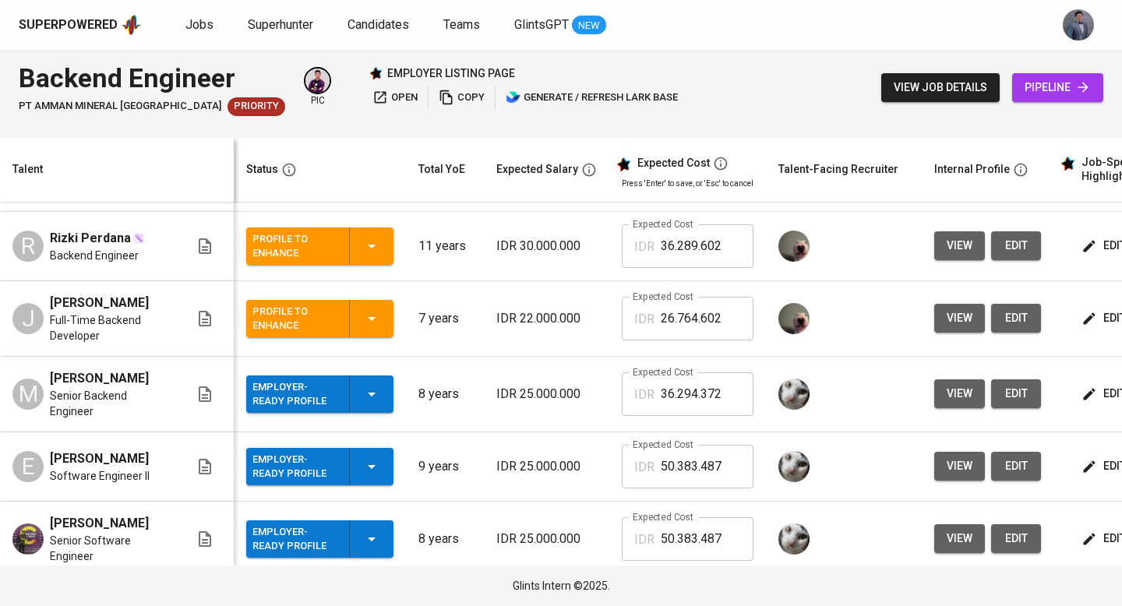
click at [363, 328] on icon "button" at bounding box center [371, 318] width 19 height 19
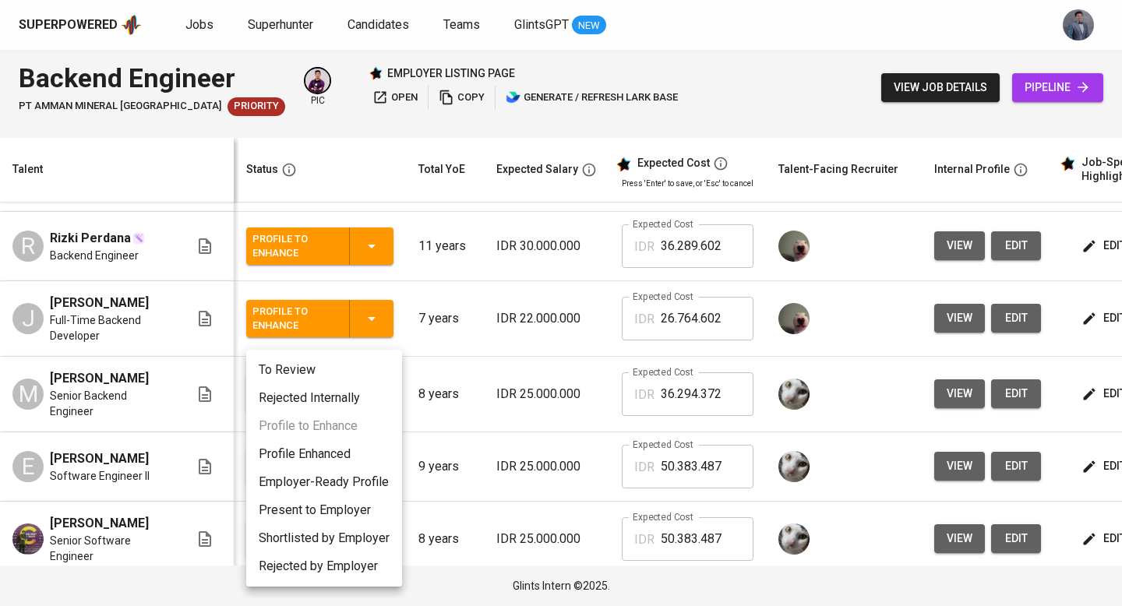
click at [337, 477] on li "Employer-Ready Profile" at bounding box center [324, 482] width 156 height 28
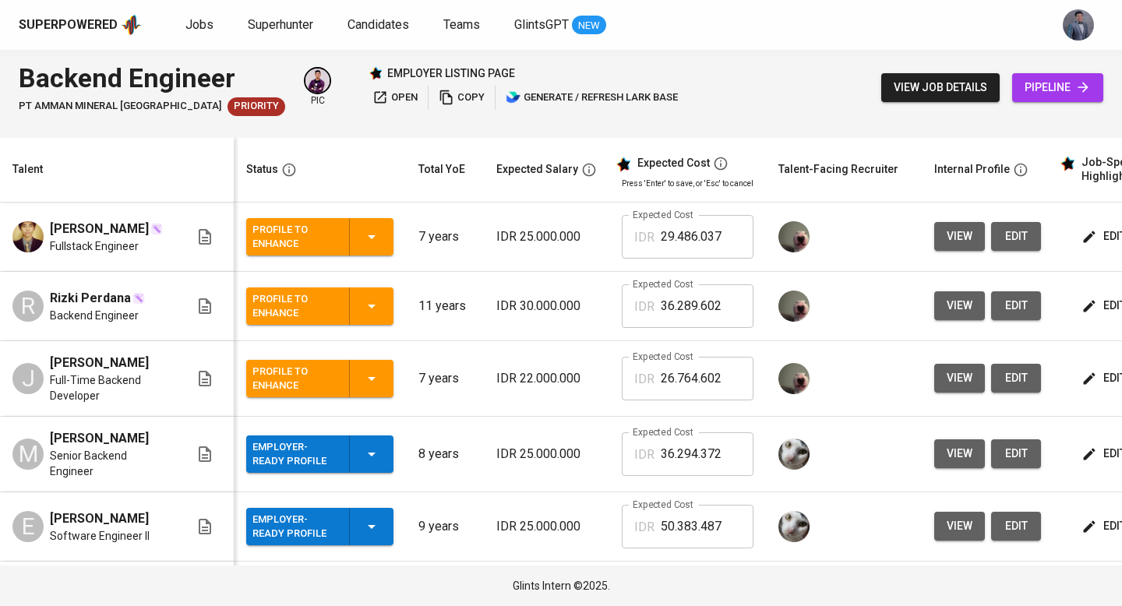
click at [378, 387] on icon "button" at bounding box center [371, 378] width 19 height 19
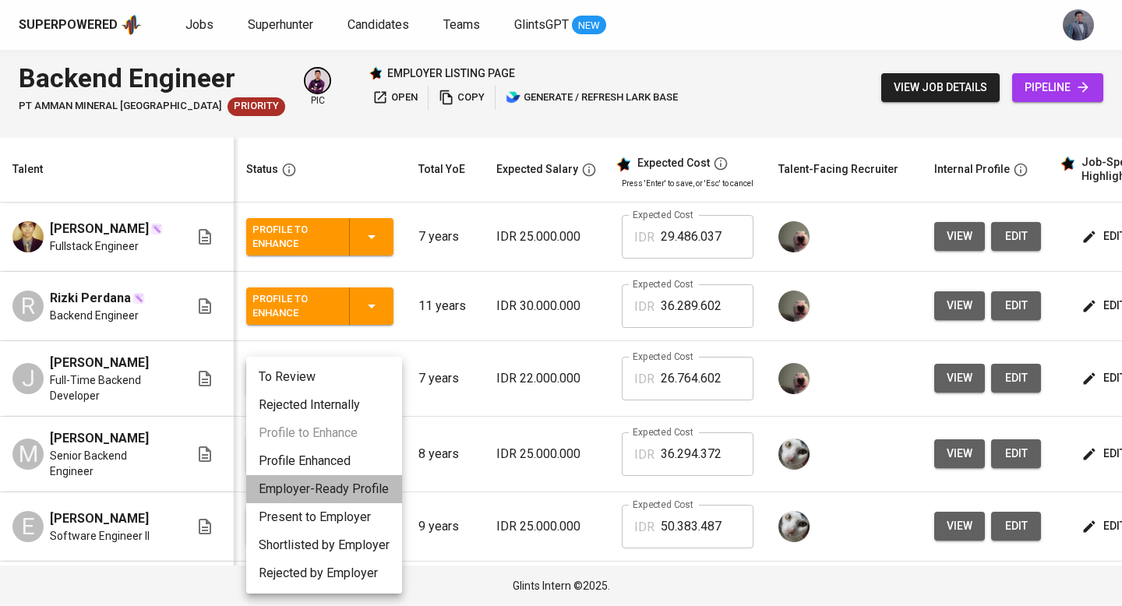
click at [350, 484] on li "Employer-Ready Profile" at bounding box center [324, 489] width 156 height 28
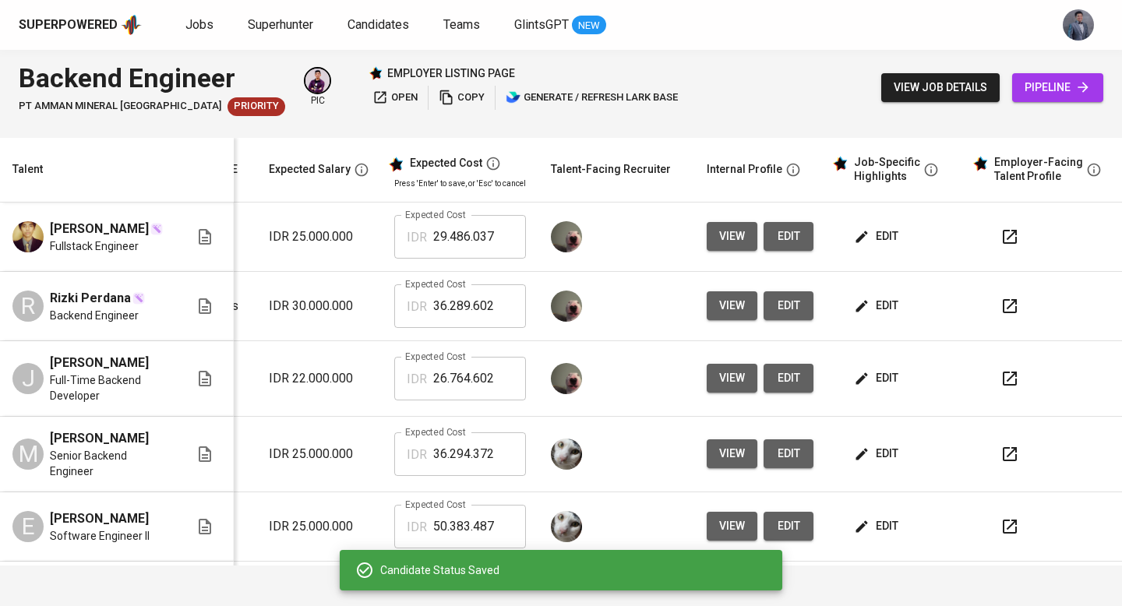
click at [1009, 316] on button "button" at bounding box center [1009, 306] width 37 height 37
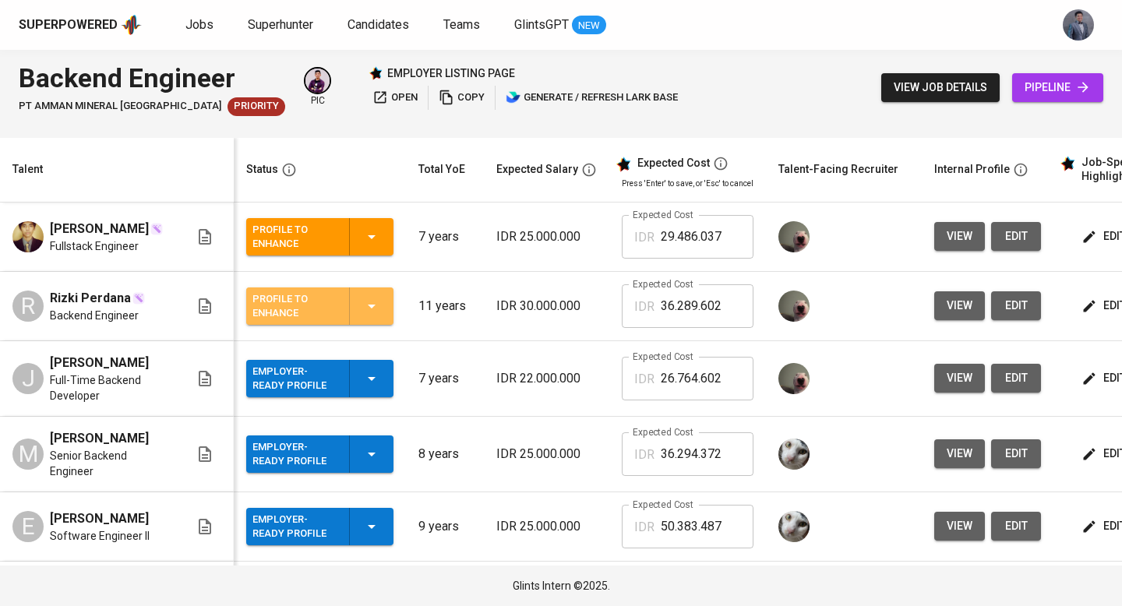
click at [375, 316] on icon "button" at bounding box center [371, 306] width 19 height 19
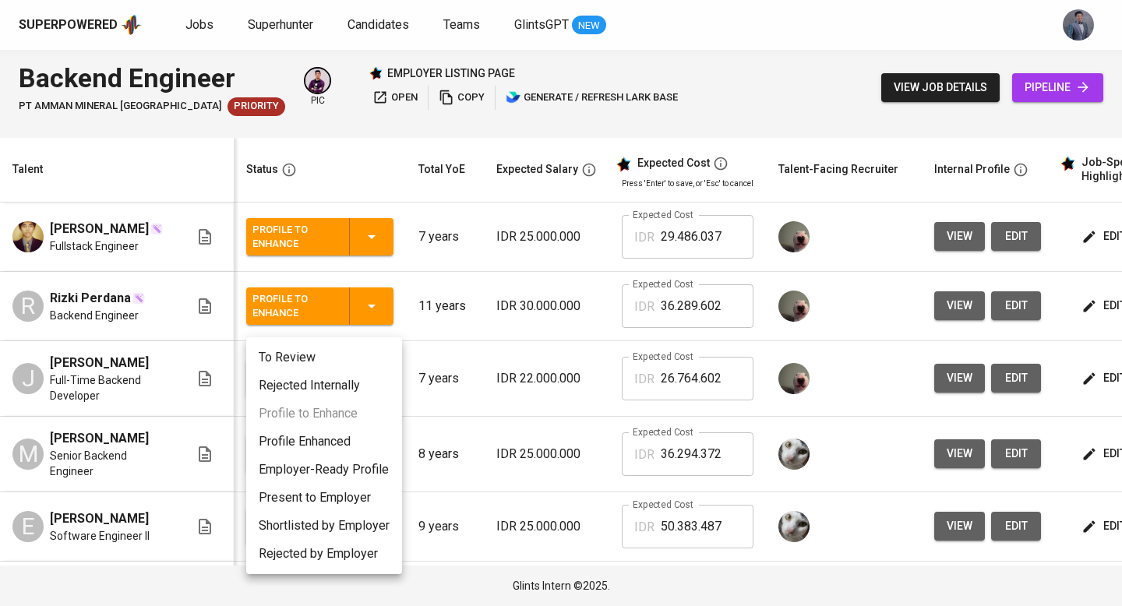
click at [341, 477] on li "Employer-Ready Profile" at bounding box center [324, 470] width 156 height 28
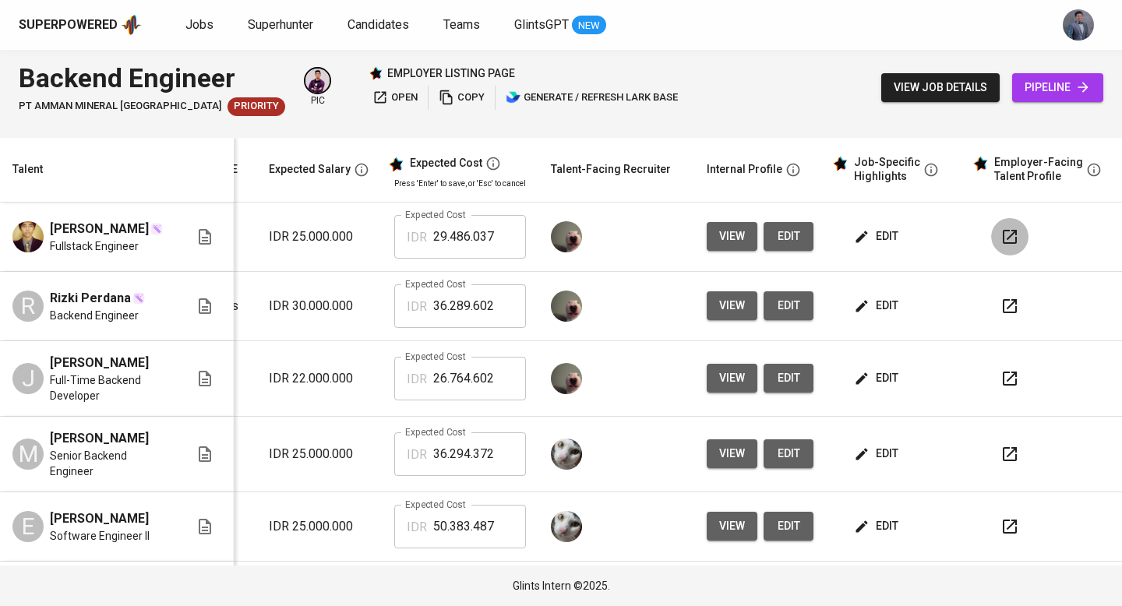
click at [1001, 240] on icon "button" at bounding box center [1010, 237] width 19 height 19
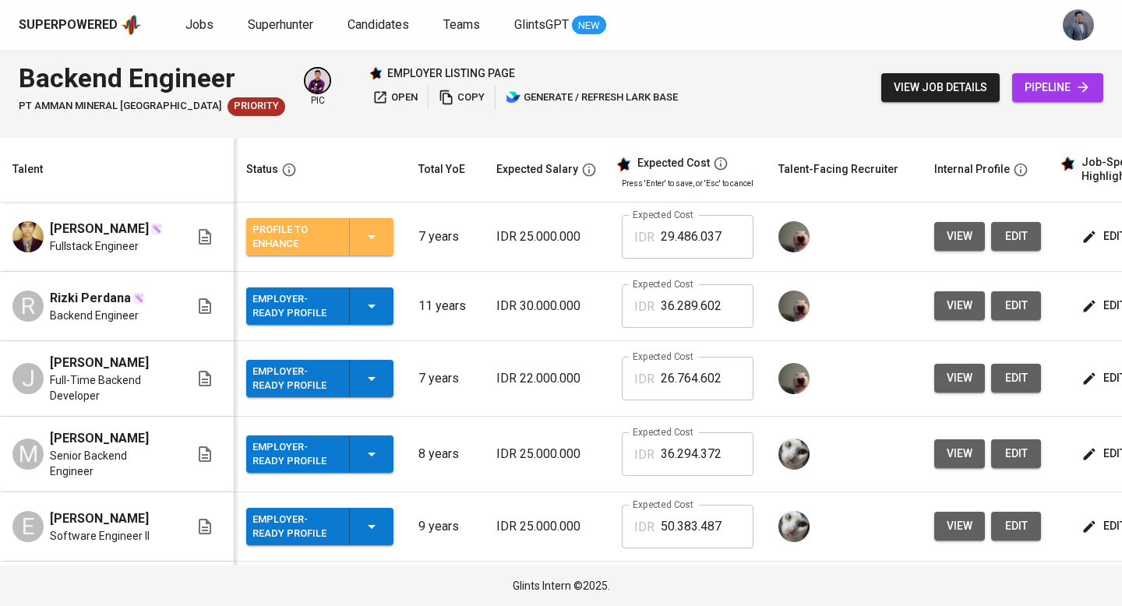
click at [391, 252] on button "Profile to Enhance" at bounding box center [319, 236] width 147 height 37
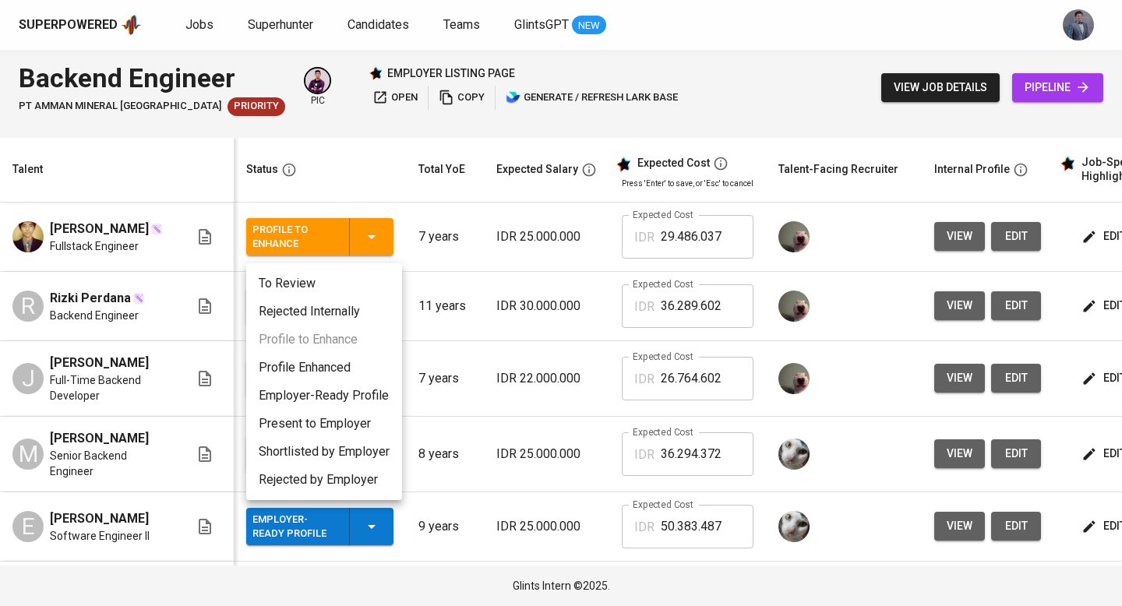
click at [363, 392] on li "Employer-Ready Profile" at bounding box center [324, 396] width 156 height 28
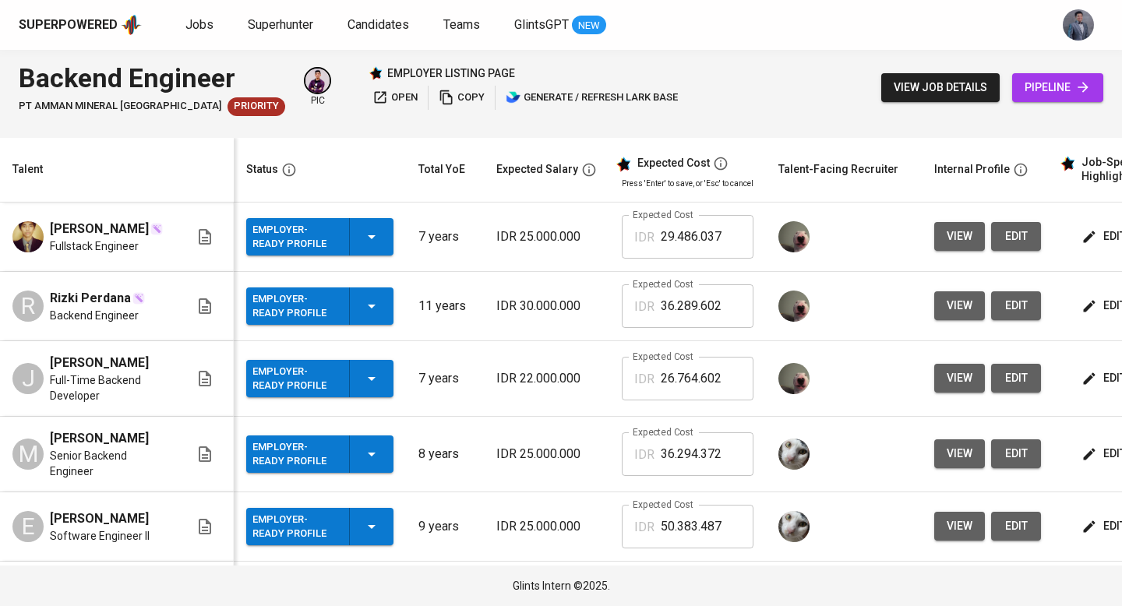
click at [383, 314] on div "Employer-Ready Profile" at bounding box center [319, 306] width 135 height 37
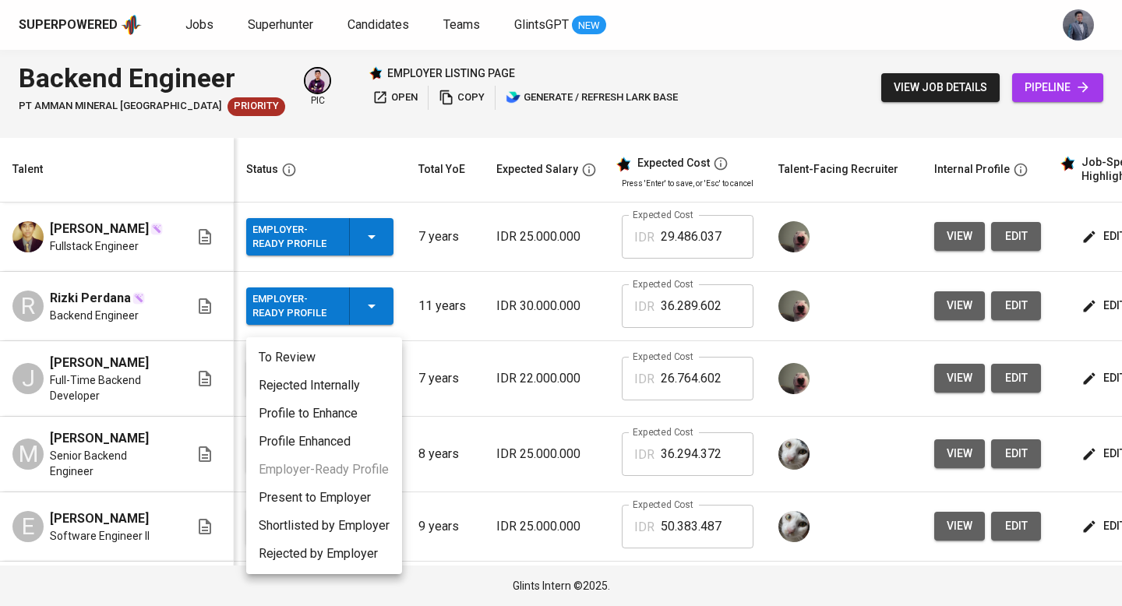
click at [482, 340] on div at bounding box center [561, 303] width 1122 height 606
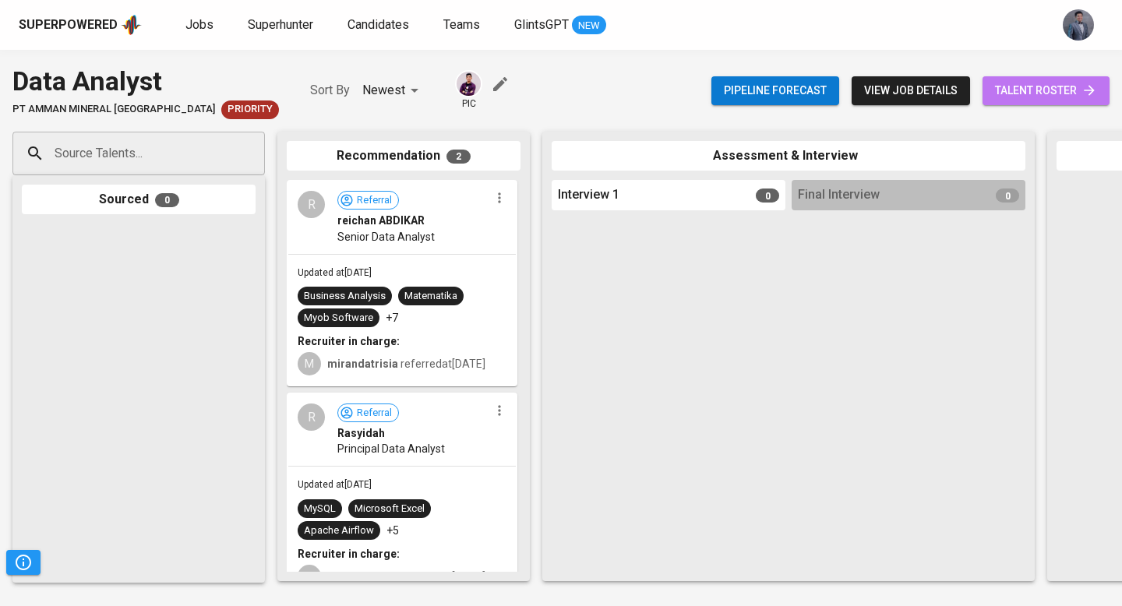
click at [997, 86] on span "talent roster" at bounding box center [1046, 90] width 102 height 19
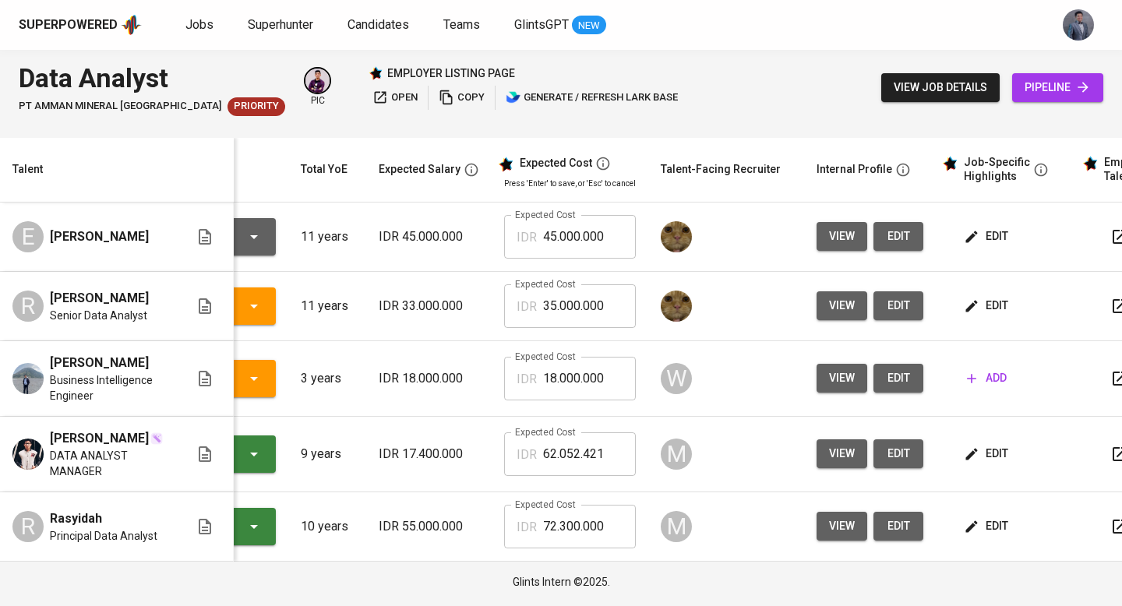
scroll to position [0, 212]
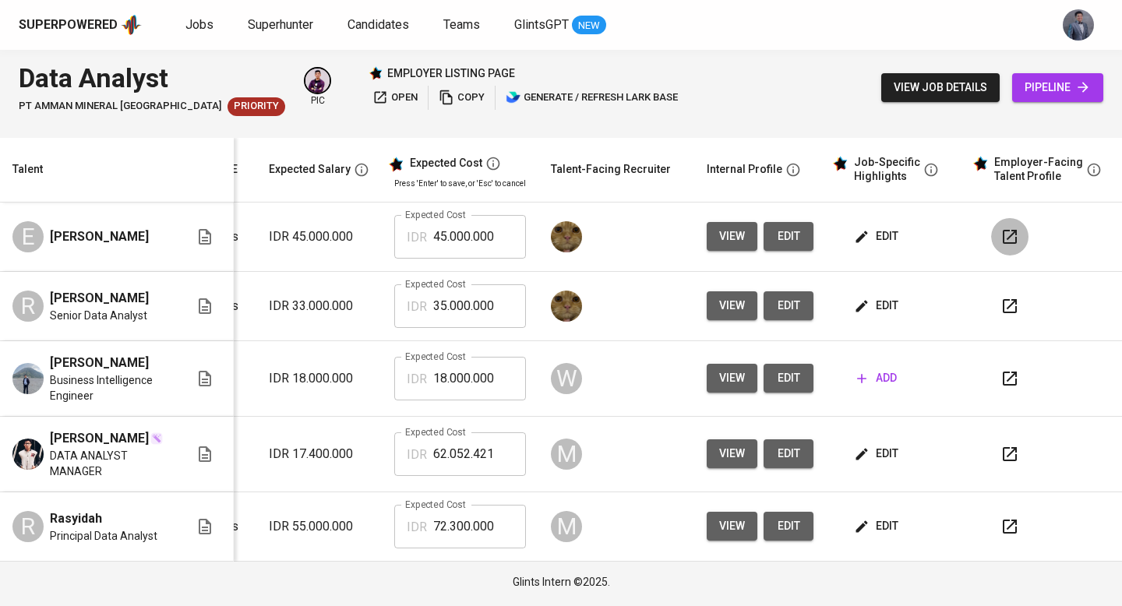
click at [1003, 244] on icon "button" at bounding box center [1010, 237] width 14 height 14
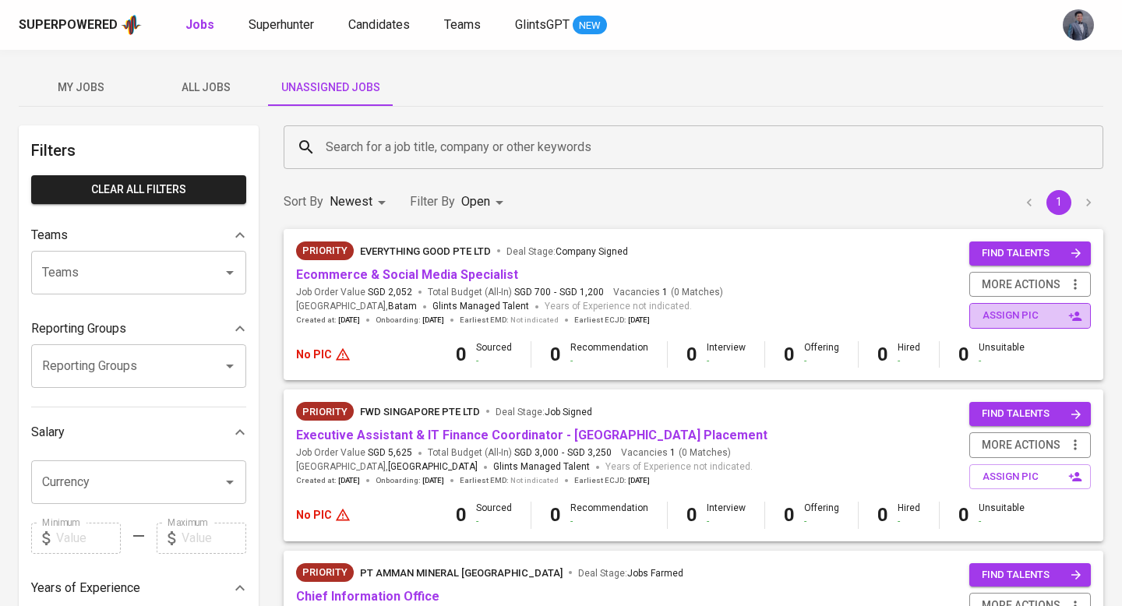
click at [979, 310] on button "assign pic" at bounding box center [1030, 316] width 122 height 26
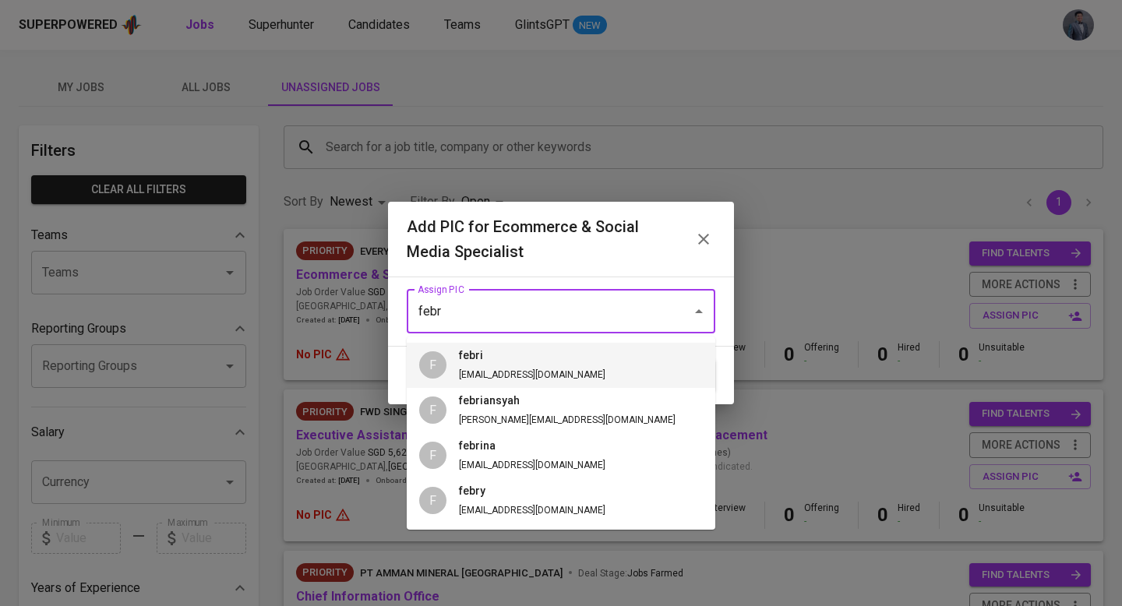
click at [514, 362] on h6 "febri" at bounding box center [532, 356] width 146 height 17
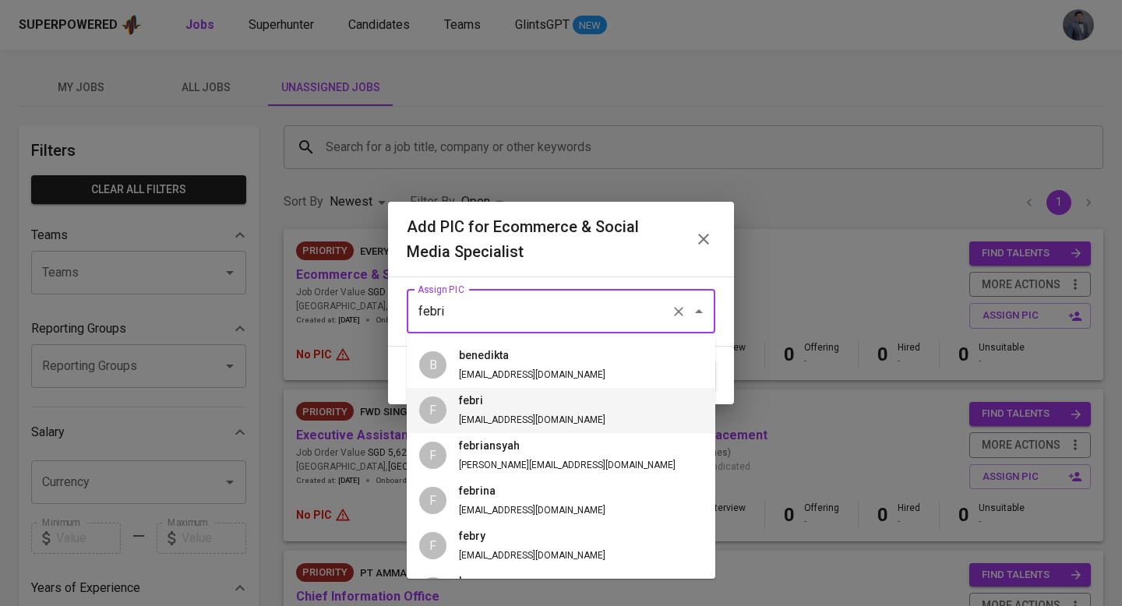
click at [524, 316] on input "febri" at bounding box center [539, 312] width 251 height 30
type input "f"
type input "e"
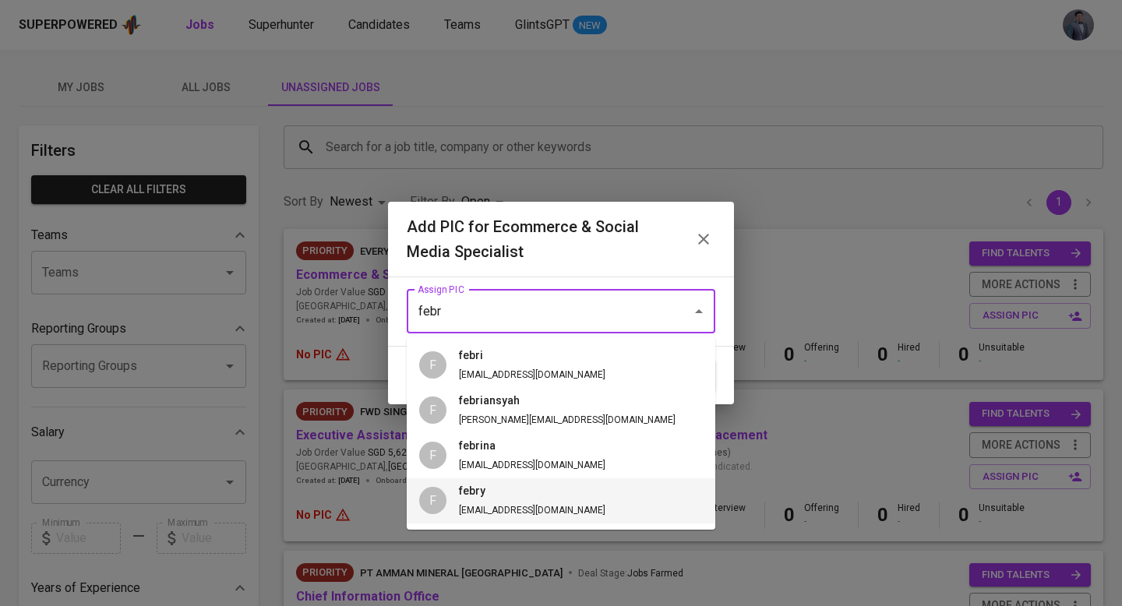
click at [559, 514] on li "F febry [EMAIL_ADDRESS][DOMAIN_NAME]" at bounding box center [561, 500] width 309 height 45
type input "febry"
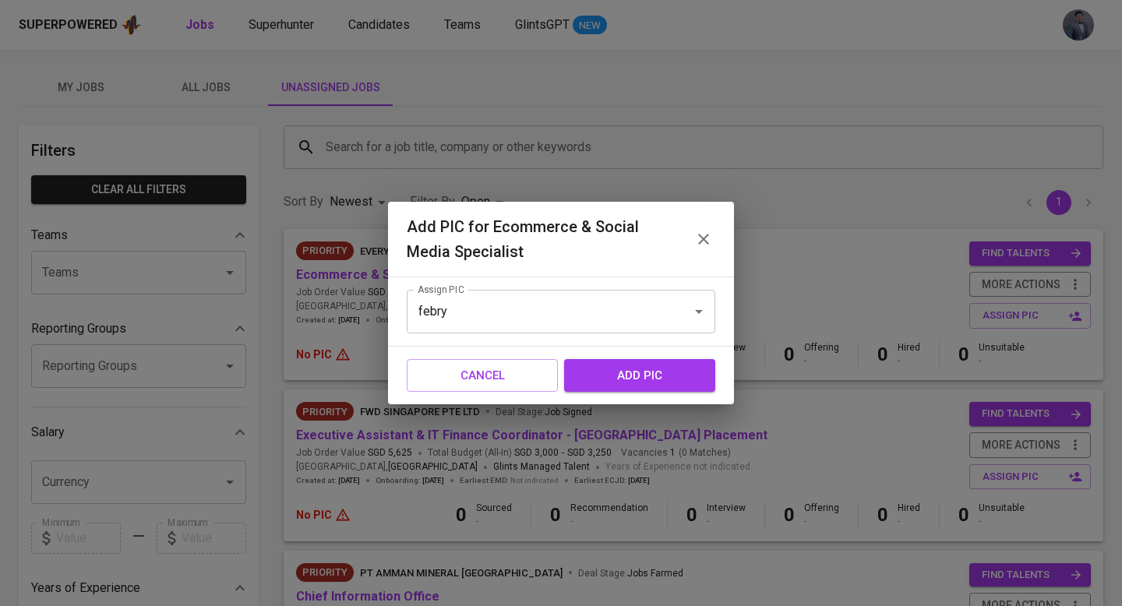
click at [641, 375] on span "add pic" at bounding box center [639, 375] width 117 height 20
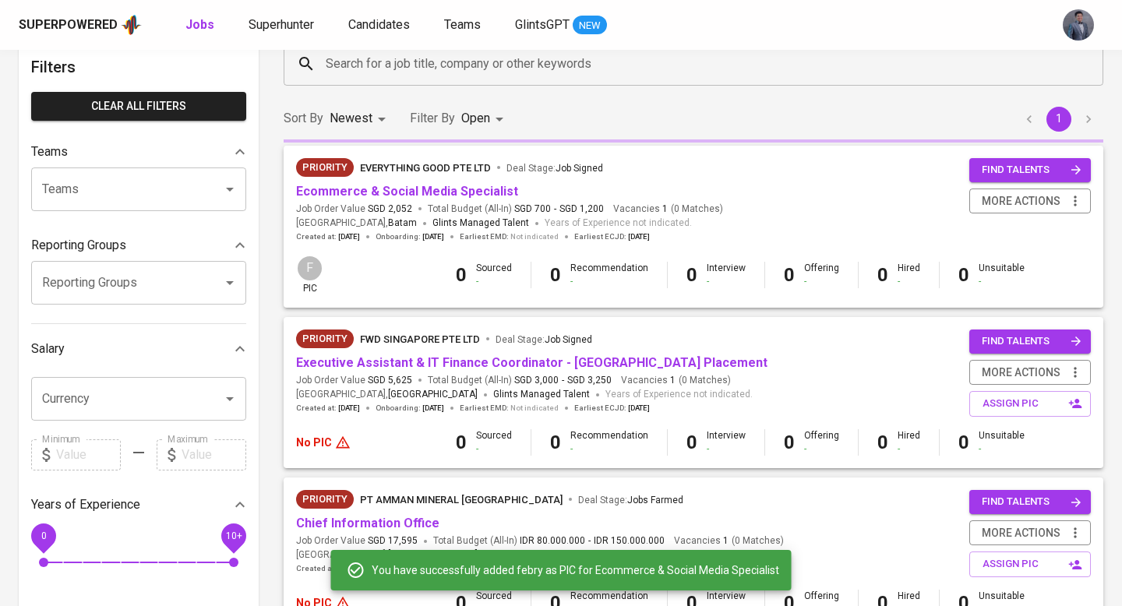
scroll to position [130, 0]
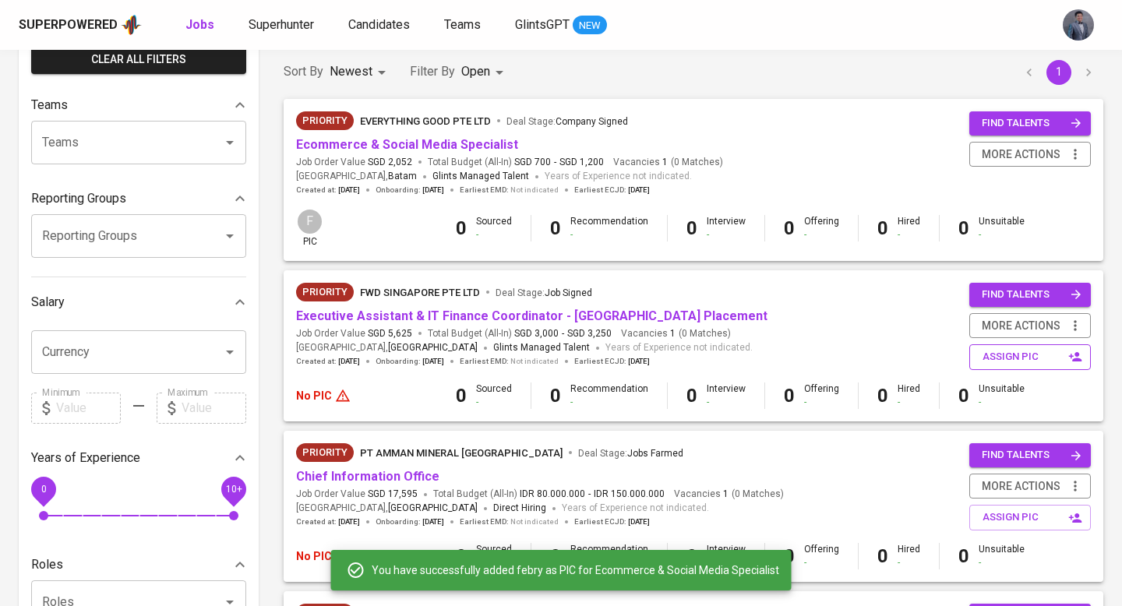
click at [1011, 355] on span "assign pic" at bounding box center [1032, 357] width 98 height 18
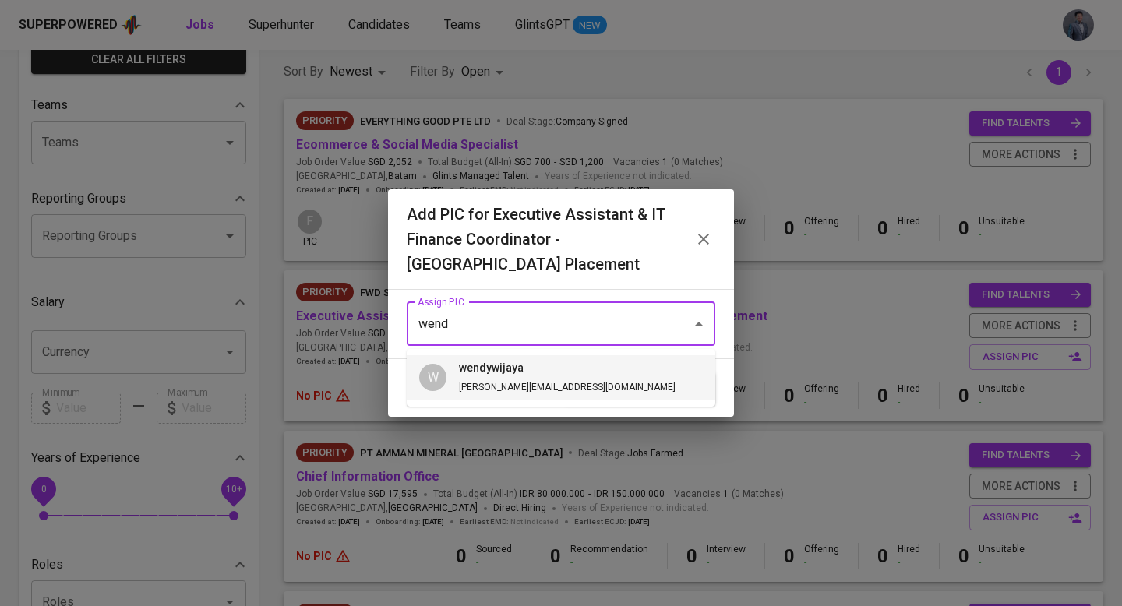
click at [552, 374] on h6 "wendywijaya" at bounding box center [567, 368] width 217 height 17
type input "wendywijaya"
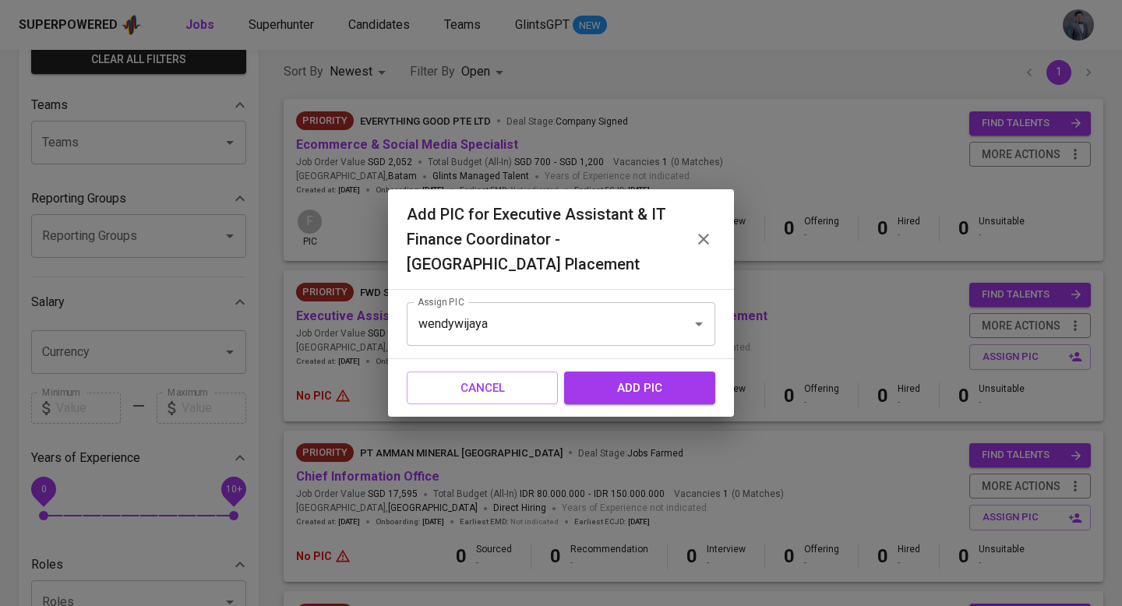
click at [644, 394] on span "add pic" at bounding box center [639, 388] width 117 height 20
